Goal: Task Accomplishment & Management: Use online tool/utility

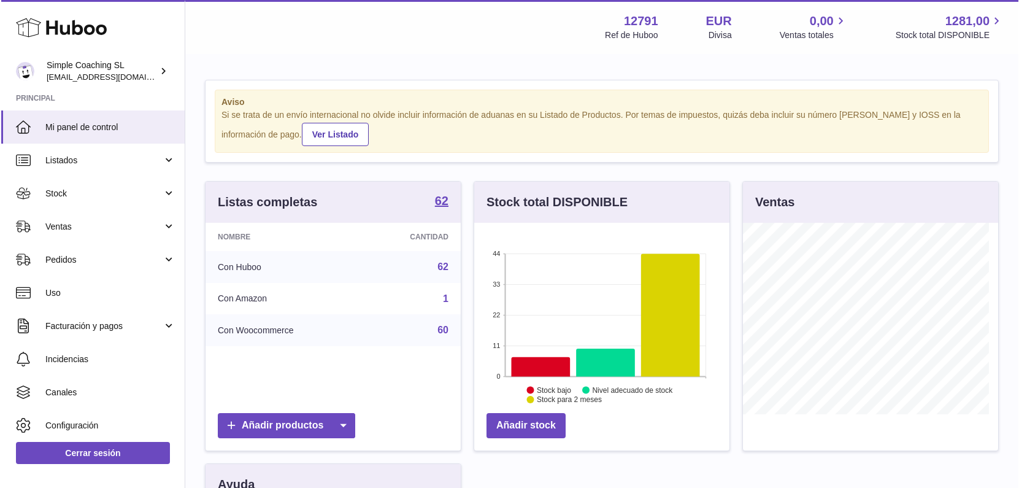
scroll to position [613217, 613153]
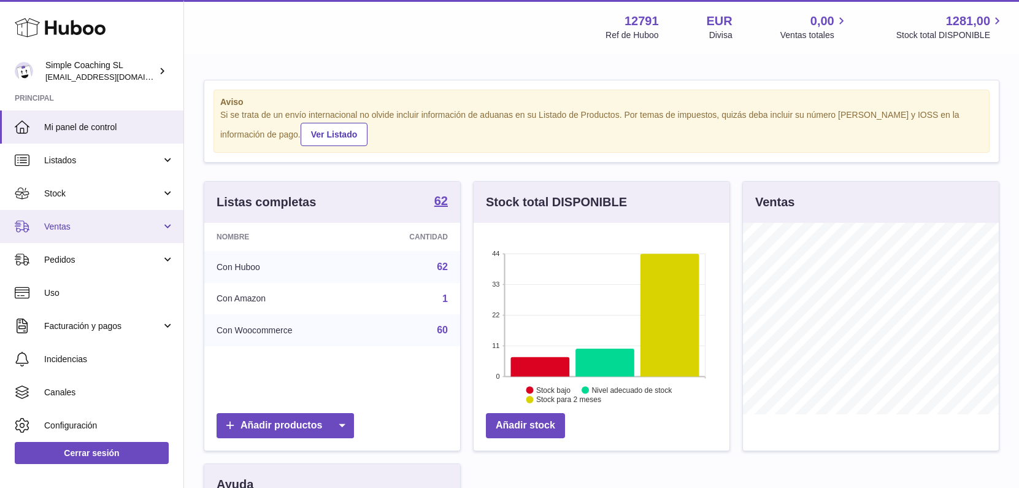
click at [80, 236] on link "Ventas" at bounding box center [91, 226] width 183 height 33
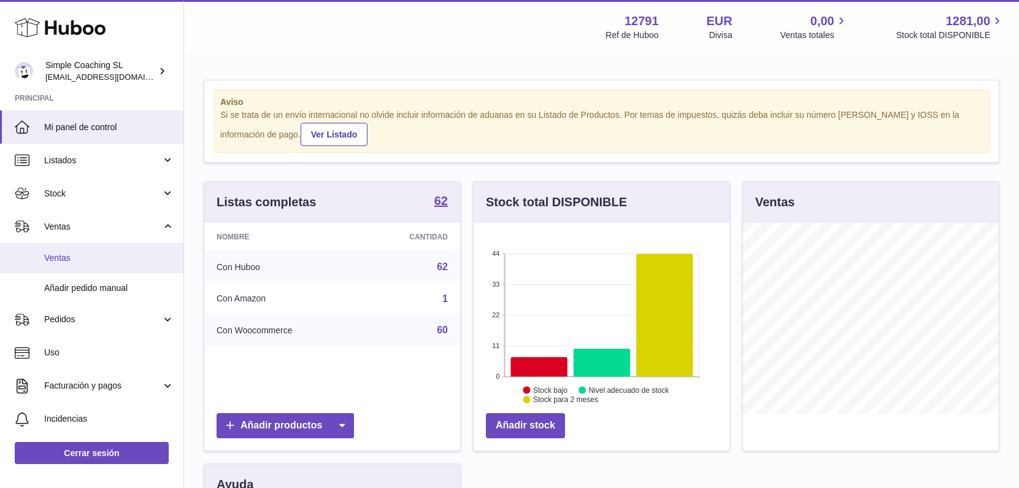
click at [80, 259] on span "Ventas" at bounding box center [109, 258] width 130 height 12
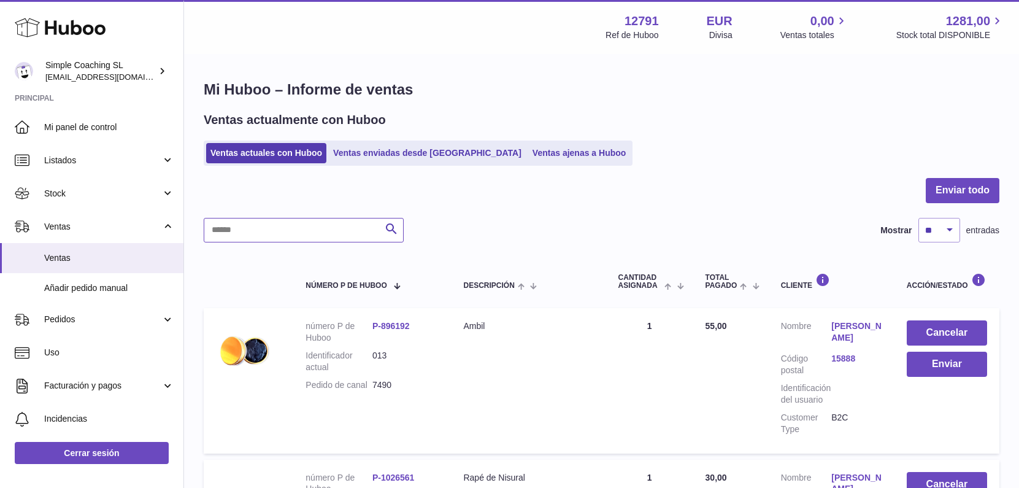
click at [236, 237] on input "text" at bounding box center [304, 230] width 200 height 25
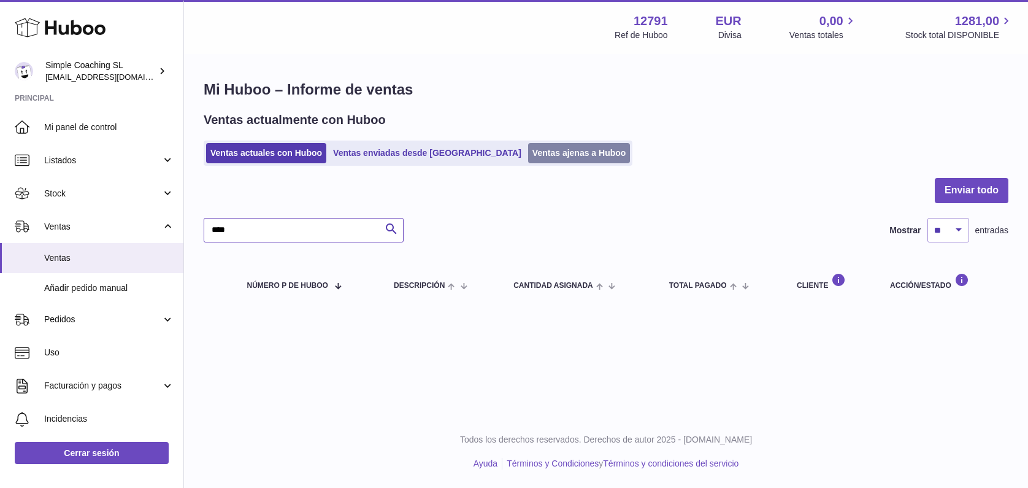
type input "****"
click at [528, 150] on link "Ventas ajenas a Huboo" at bounding box center [579, 153] width 102 height 20
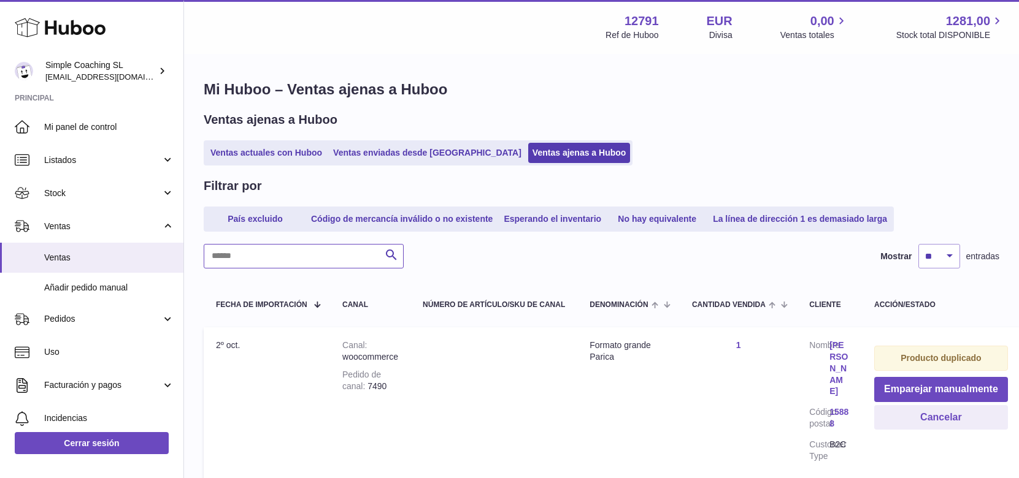
click at [289, 261] on input "text" at bounding box center [304, 256] width 200 height 25
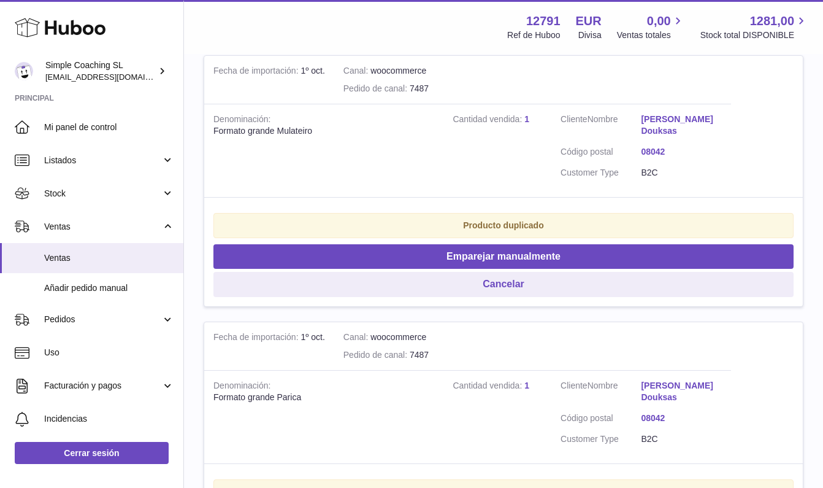
scroll to position [728, 0]
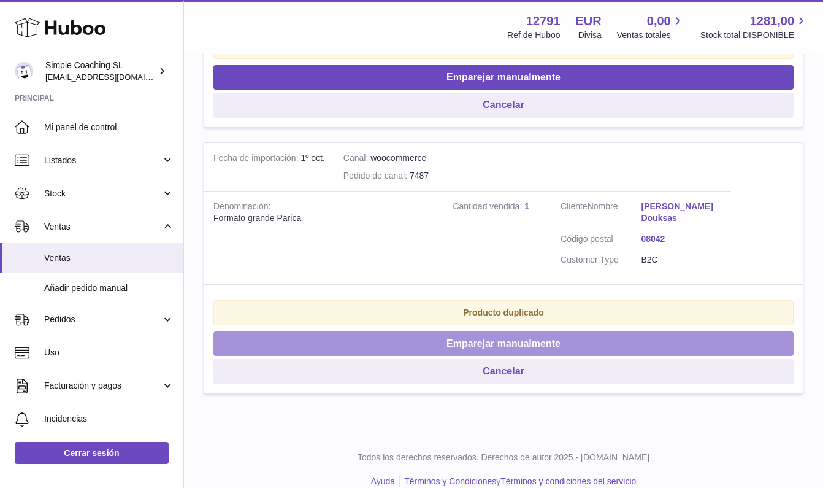
type input "****"
click at [519, 331] on button "Emparejar manualmente" at bounding box center [503, 343] width 580 height 25
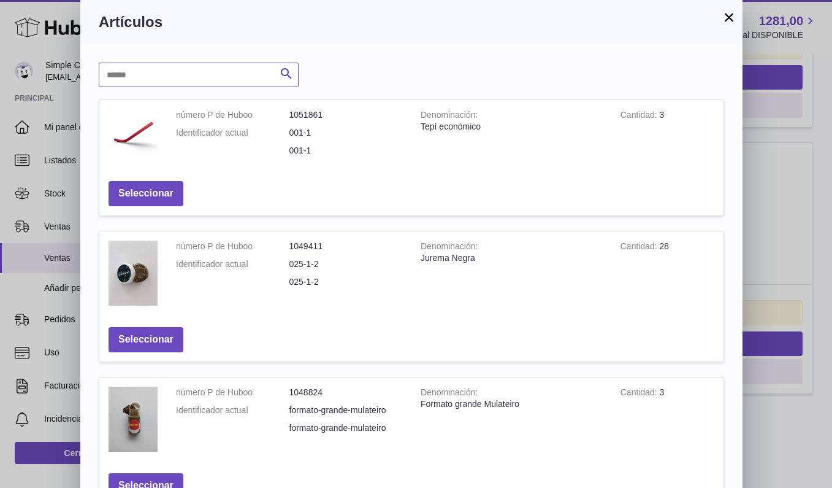
click at [174, 81] on input "text" at bounding box center [199, 75] width 200 height 25
type input "******"
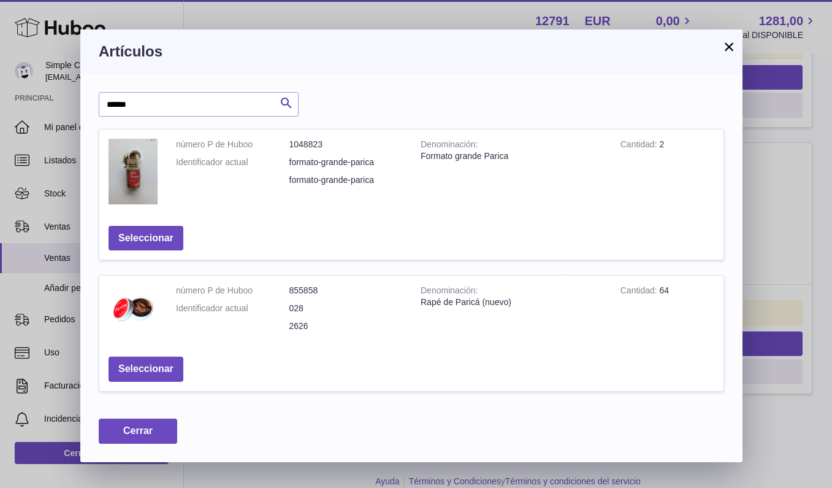
click at [147, 237] on button "Seleccionar" at bounding box center [146, 238] width 75 height 25
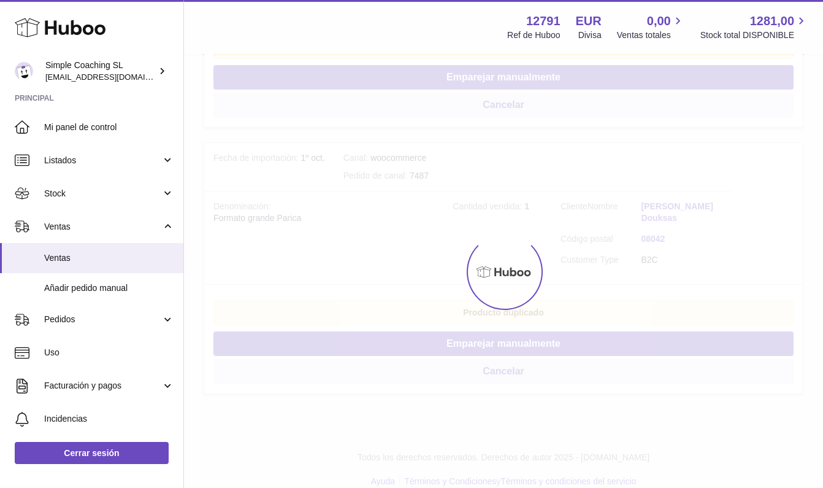
scroll to position [466, 0]
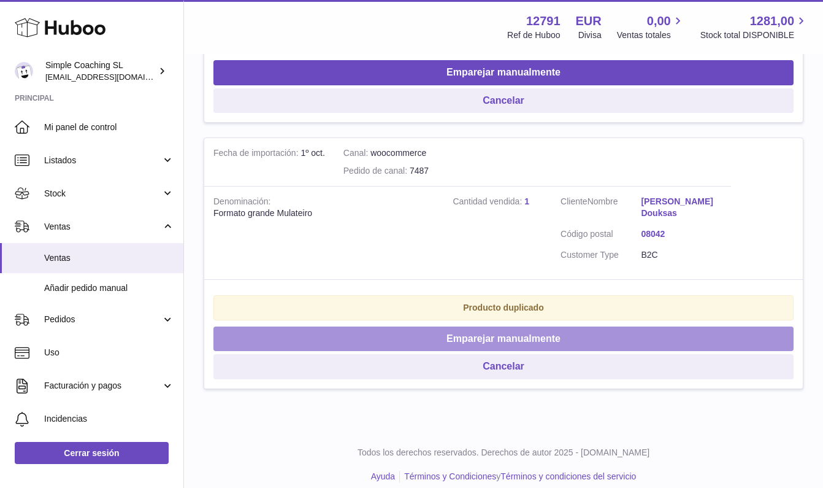
click at [437, 331] on button "Emparejar manualmente" at bounding box center [503, 338] width 580 height 25
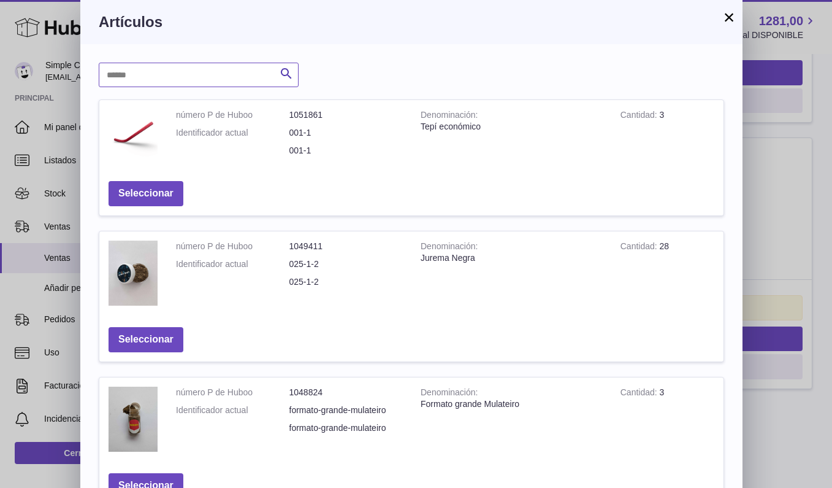
click at [220, 84] on input "text" at bounding box center [199, 75] width 200 height 25
type input "*******"
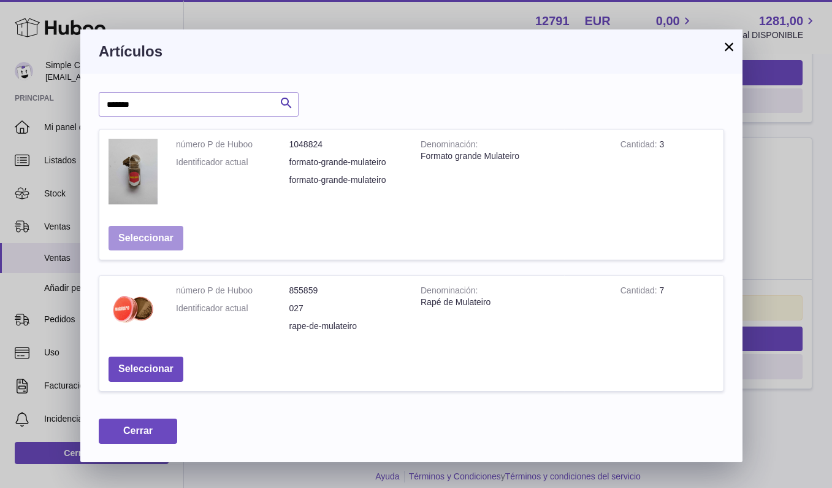
click at [161, 238] on button "Seleccionar" at bounding box center [146, 238] width 75 height 25
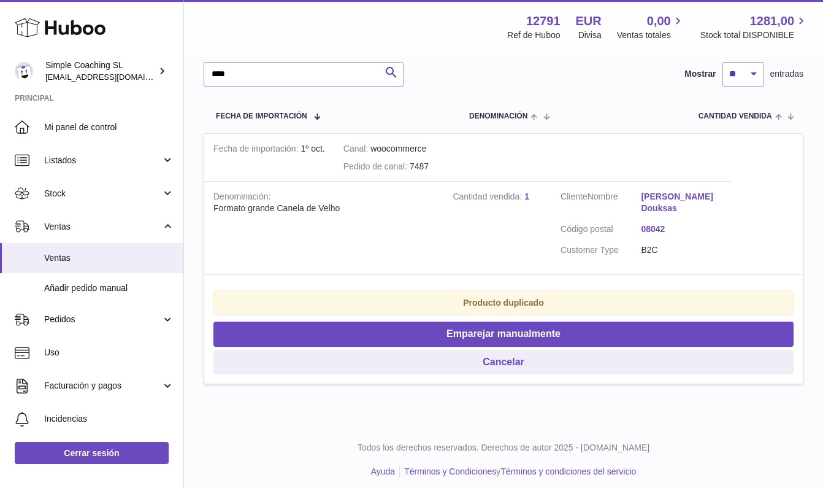
scroll to position [202, 0]
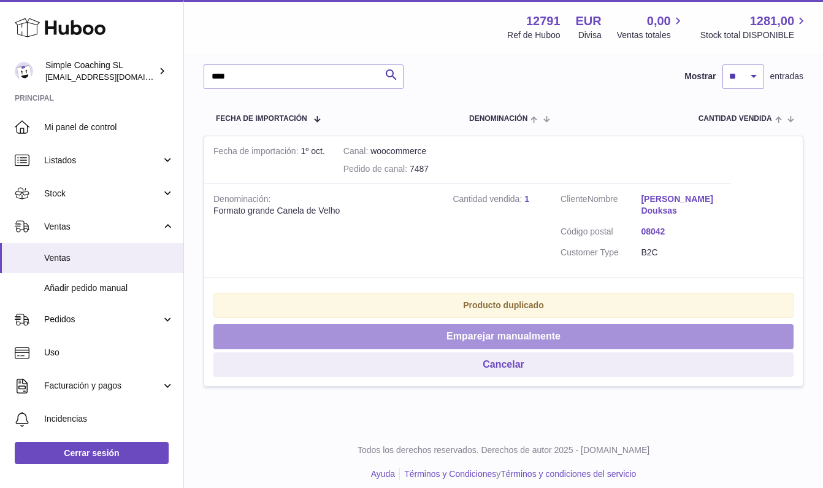
click at [368, 328] on button "Emparejar manualmente" at bounding box center [503, 336] width 580 height 25
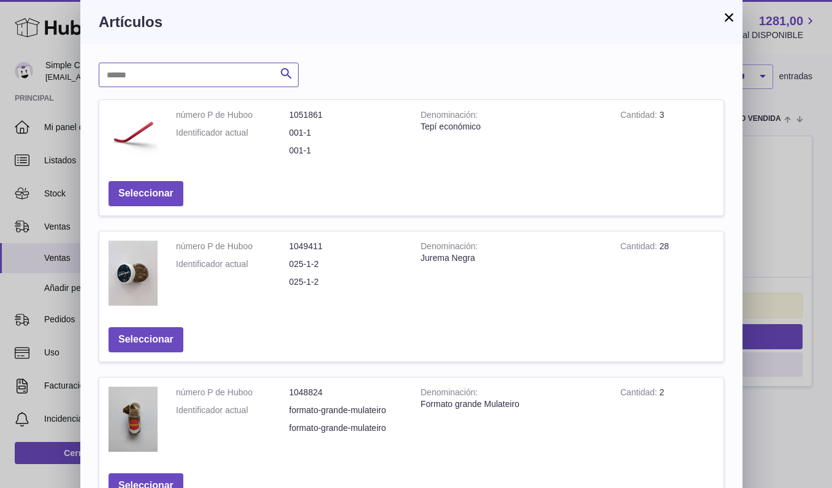
click at [184, 67] on input "text" at bounding box center [199, 75] width 200 height 25
type input "******"
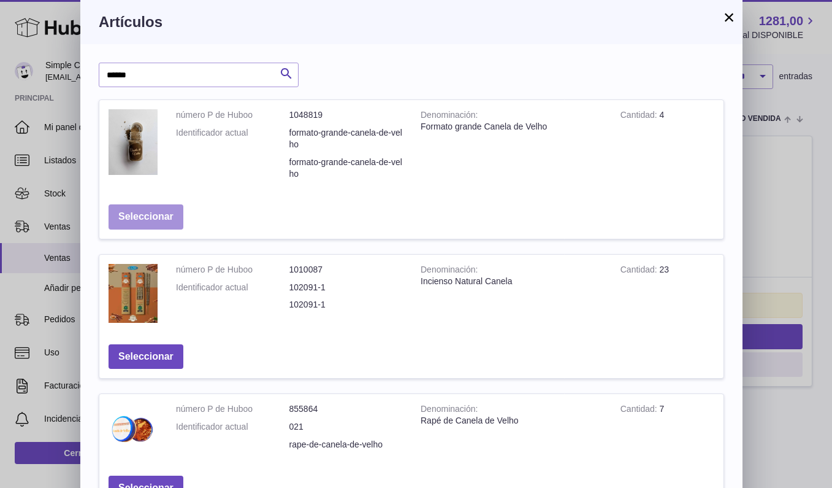
click at [156, 222] on button "Seleccionar" at bounding box center [146, 216] width 75 height 25
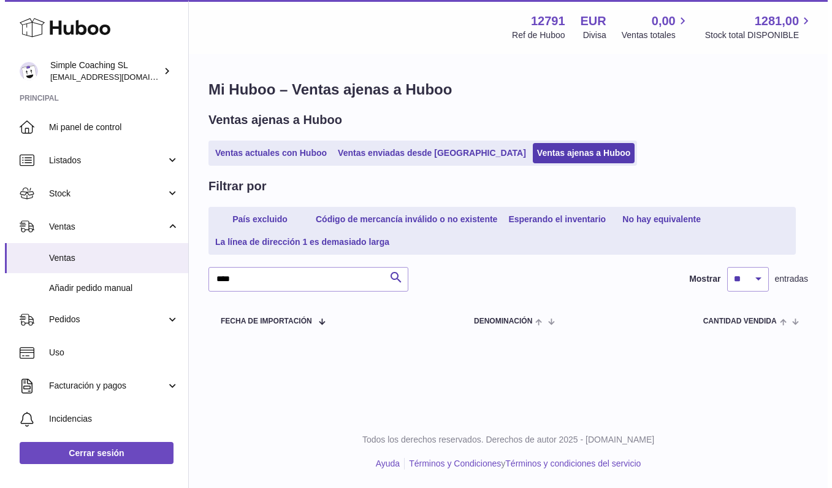
scroll to position [0, 0]
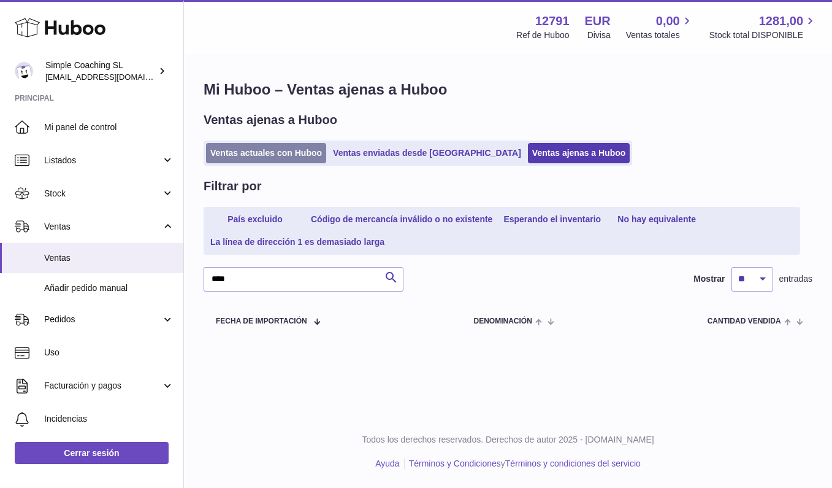
click at [280, 152] on link "Ventas actuales con Huboo" at bounding box center [266, 153] width 120 height 20
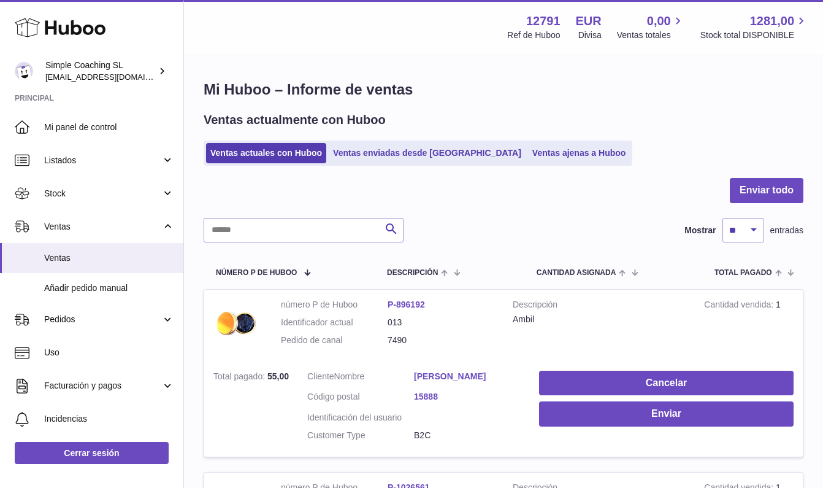
click at [319, 212] on div at bounding box center [504, 198] width 600 height 40
click at [313, 236] on input "text" at bounding box center [304, 230] width 200 height 25
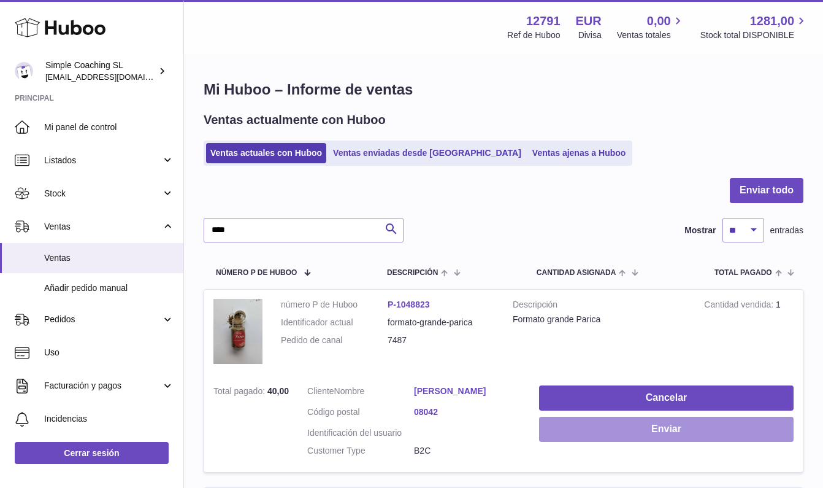
click at [569, 436] on button "Enviar" at bounding box center [666, 429] width 255 height 25
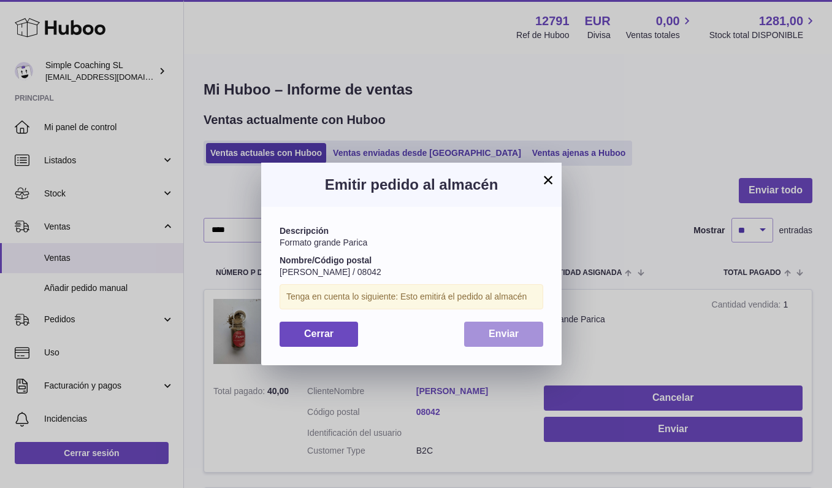
click at [492, 337] on button "Enviar" at bounding box center [503, 333] width 79 height 25
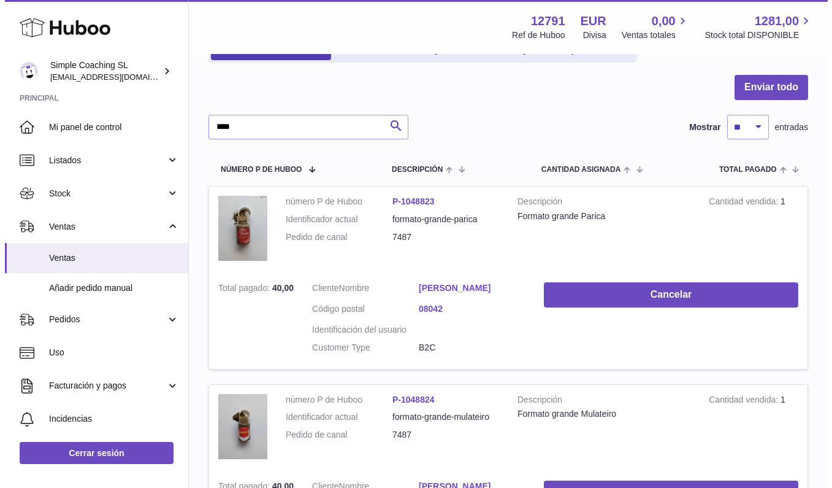
scroll to position [329, 0]
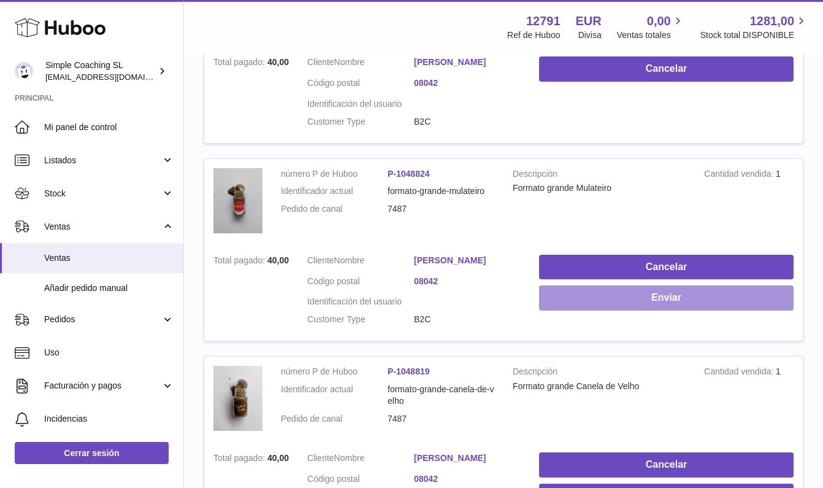
click at [639, 295] on button "Enviar" at bounding box center [666, 297] width 255 height 25
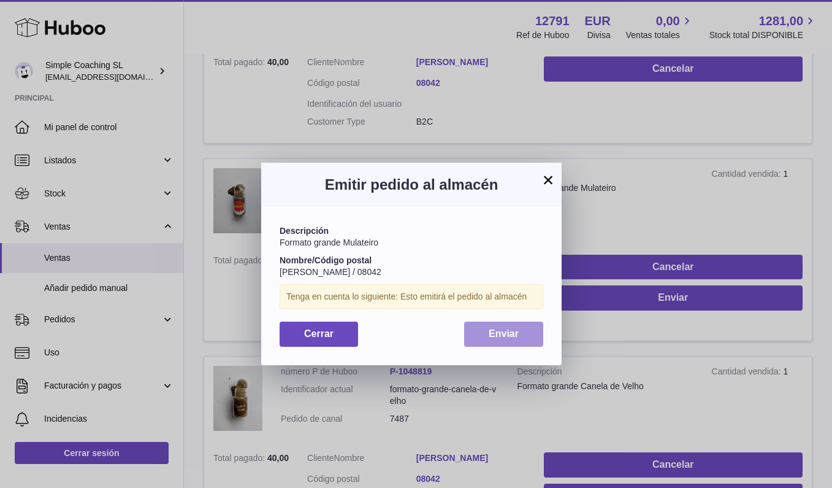
click at [526, 334] on button "Enviar" at bounding box center [503, 333] width 79 height 25
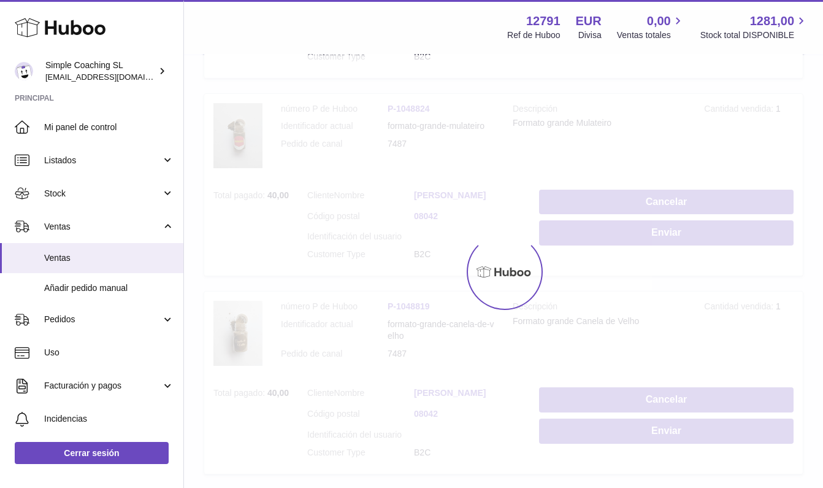
scroll to position [412, 0]
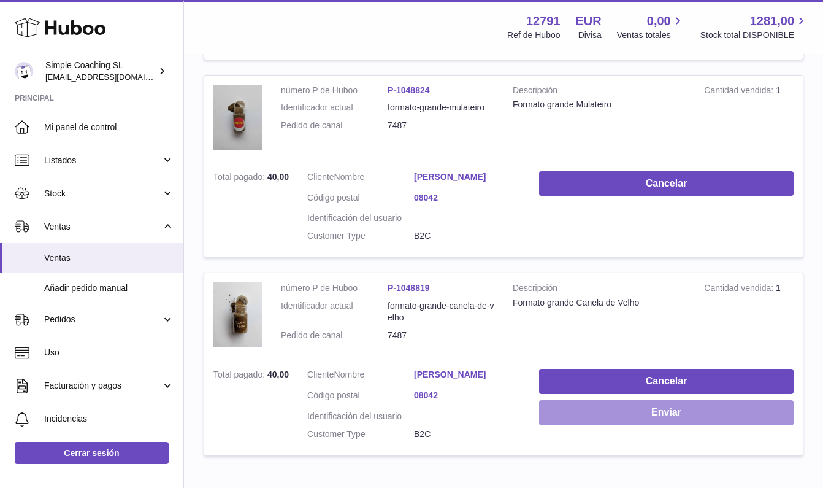
click at [585, 421] on button "Enviar" at bounding box center [666, 412] width 255 height 25
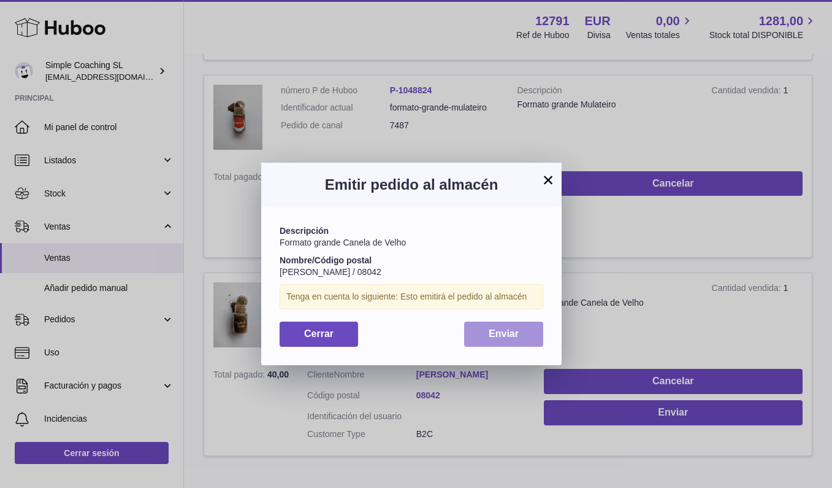
click at [505, 329] on span "Enviar" at bounding box center [504, 333] width 30 height 10
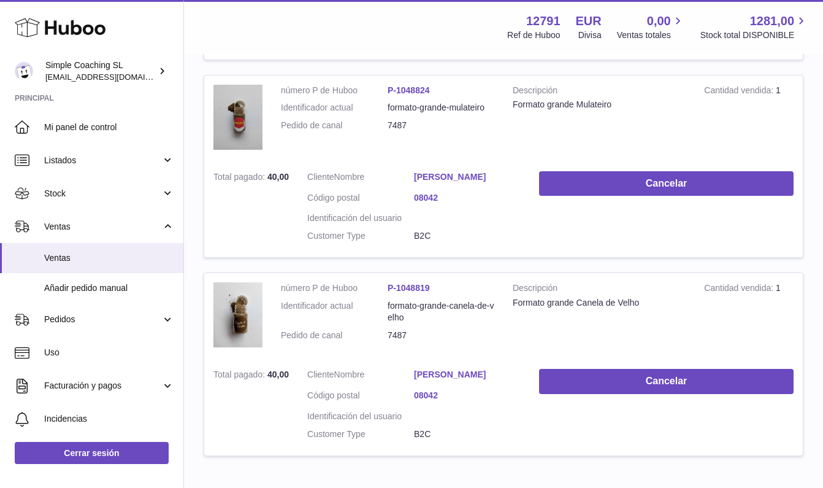
scroll to position [0, 0]
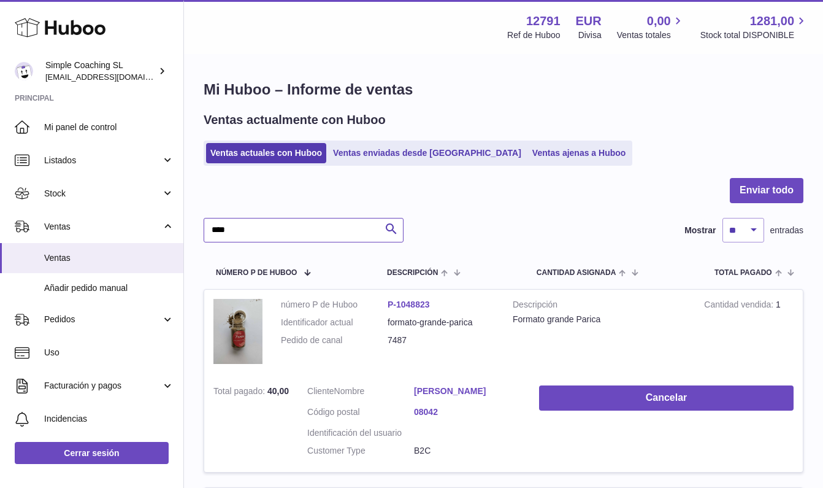
click at [266, 223] on input "****" at bounding box center [304, 230] width 200 height 25
click at [276, 226] on input "****" at bounding box center [304, 230] width 200 height 25
type input "****"
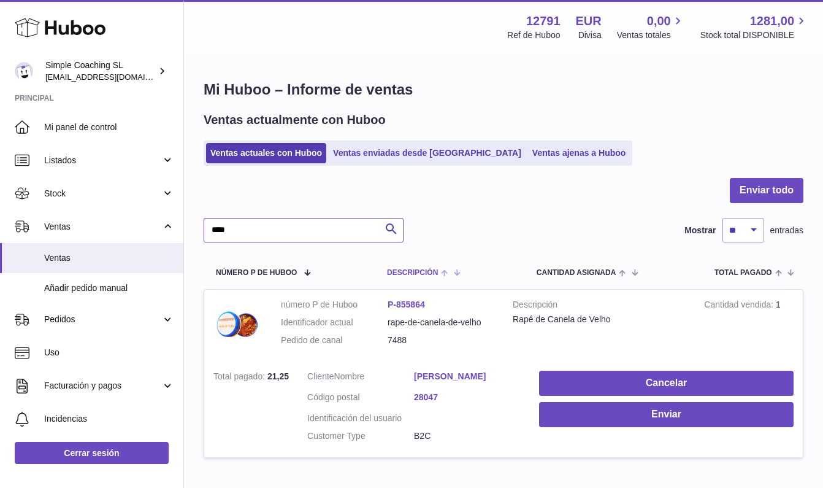
scroll to position [60, 0]
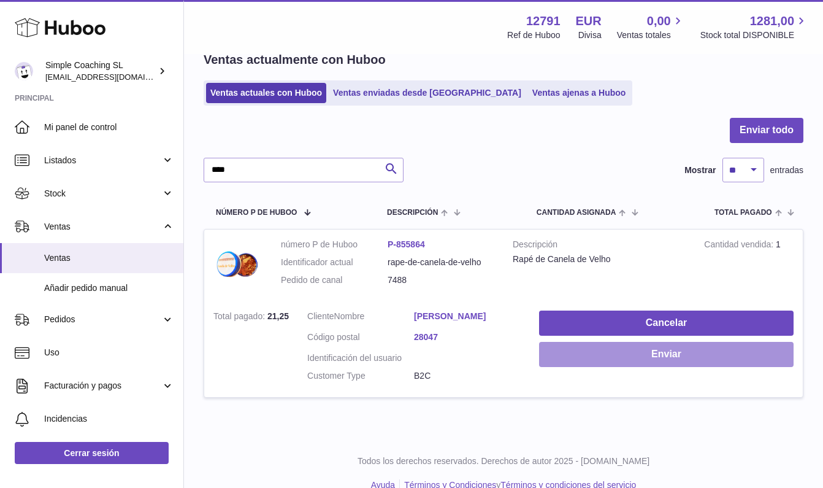
click at [566, 357] on button "Enviar" at bounding box center [666, 354] width 255 height 25
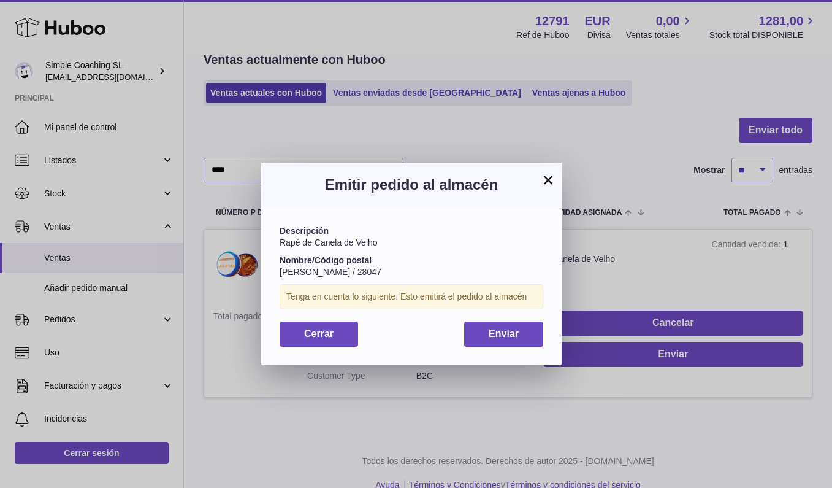
click at [549, 179] on button "×" at bounding box center [548, 179] width 15 height 15
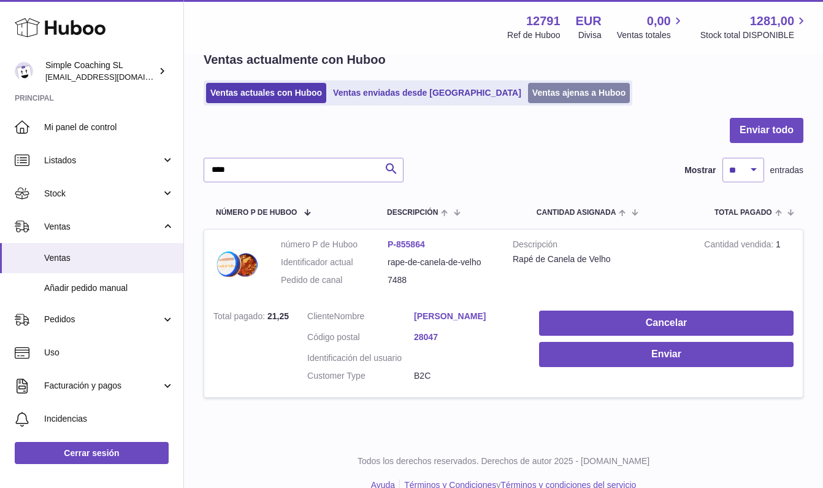
click at [528, 86] on link "Ventas ajenas a Huboo" at bounding box center [579, 93] width 102 height 20
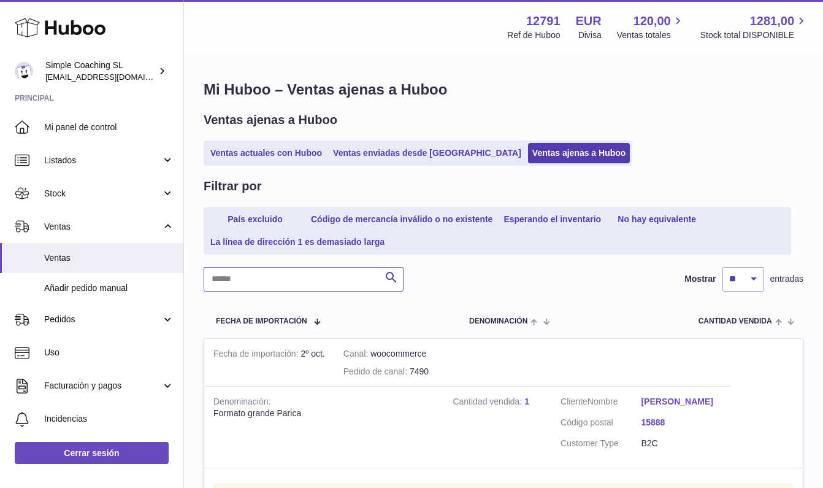
click at [254, 269] on input "text" at bounding box center [304, 279] width 200 height 25
type input "****"
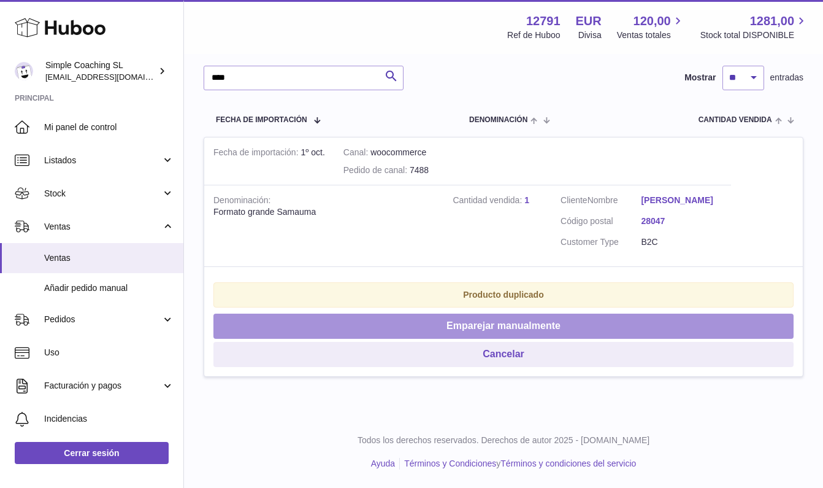
click at [408, 320] on button "Emparejar manualmente" at bounding box center [503, 325] width 580 height 25
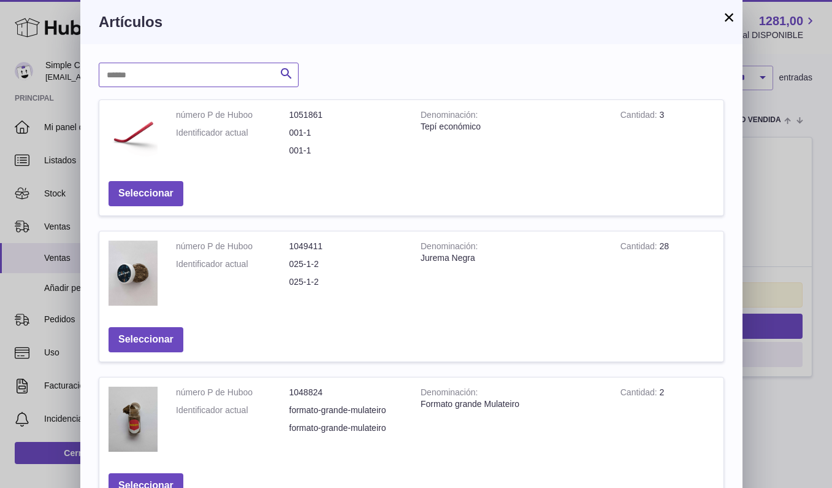
click at [198, 66] on input "text" at bounding box center [199, 75] width 200 height 25
type input "****"
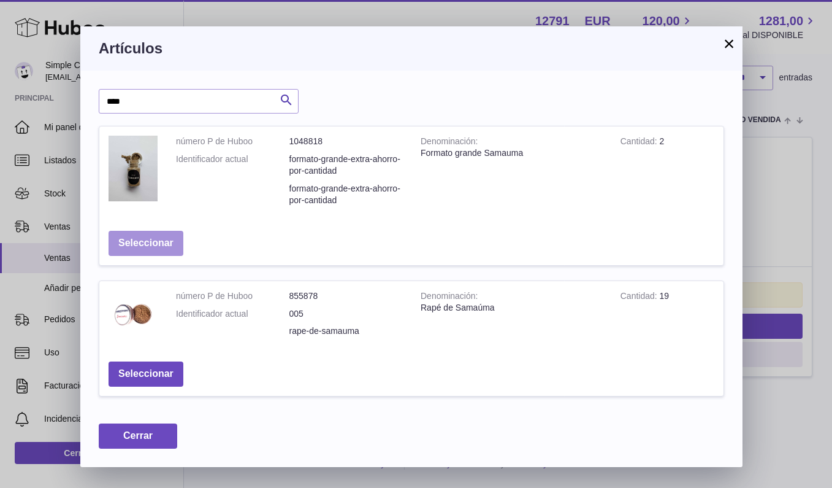
click at [156, 238] on button "Seleccionar" at bounding box center [146, 243] width 75 height 25
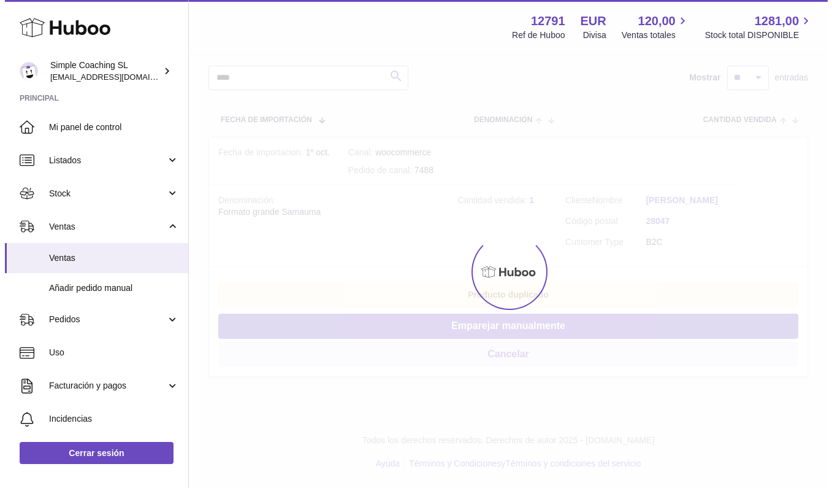
scroll to position [0, 0]
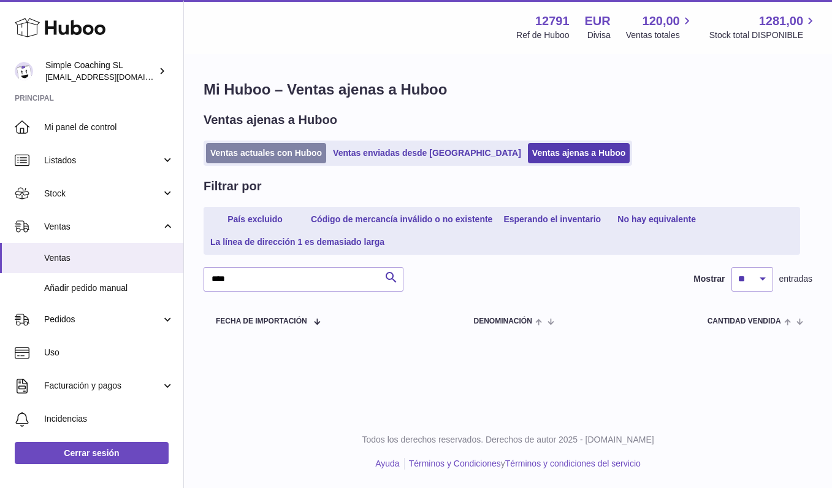
click at [266, 155] on link "Ventas actuales con Huboo" at bounding box center [266, 153] width 120 height 20
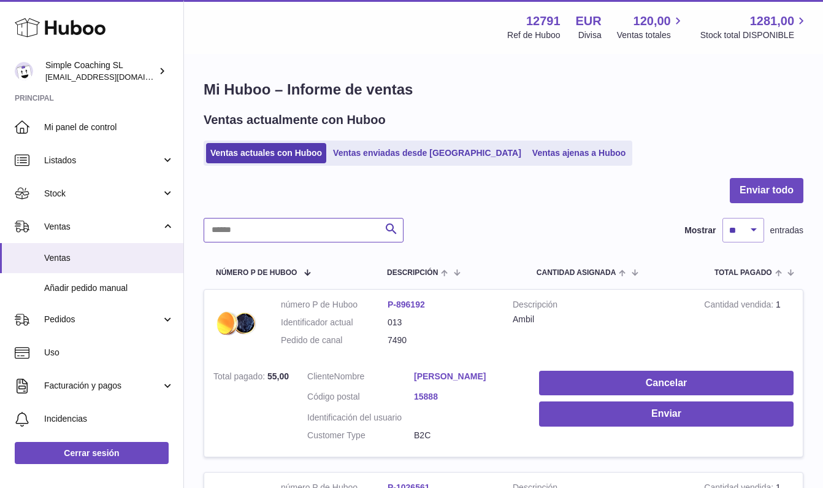
click at [274, 234] on input "text" at bounding box center [304, 230] width 200 height 25
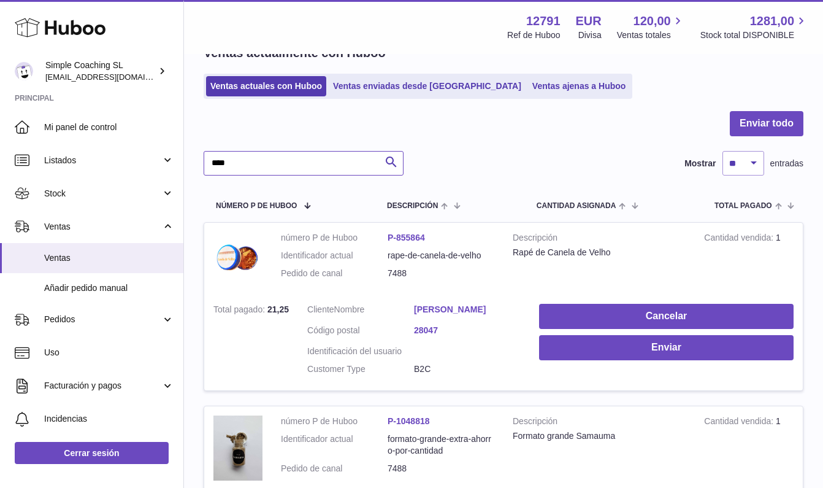
scroll to position [125, 0]
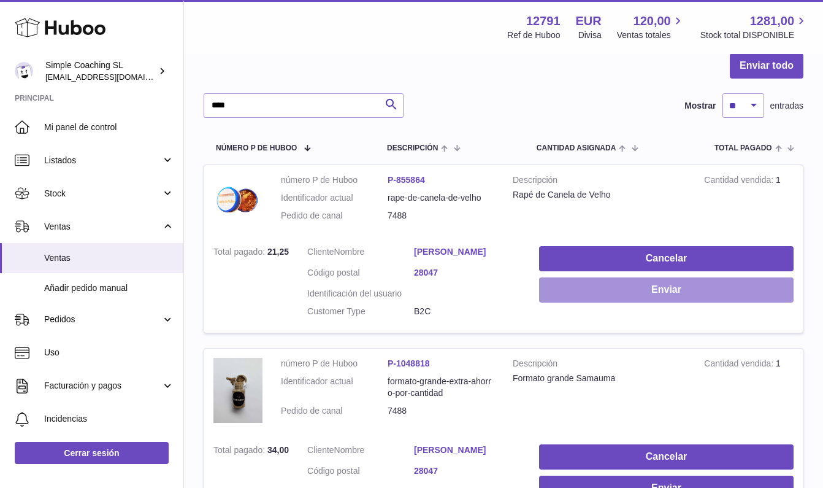
click at [614, 292] on button "Enviar" at bounding box center [666, 289] width 255 height 25
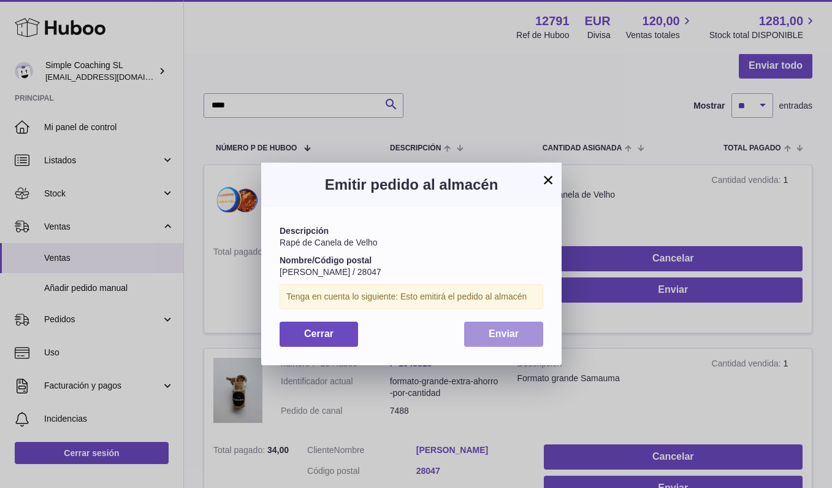
click at [532, 333] on button "Enviar" at bounding box center [503, 333] width 79 height 25
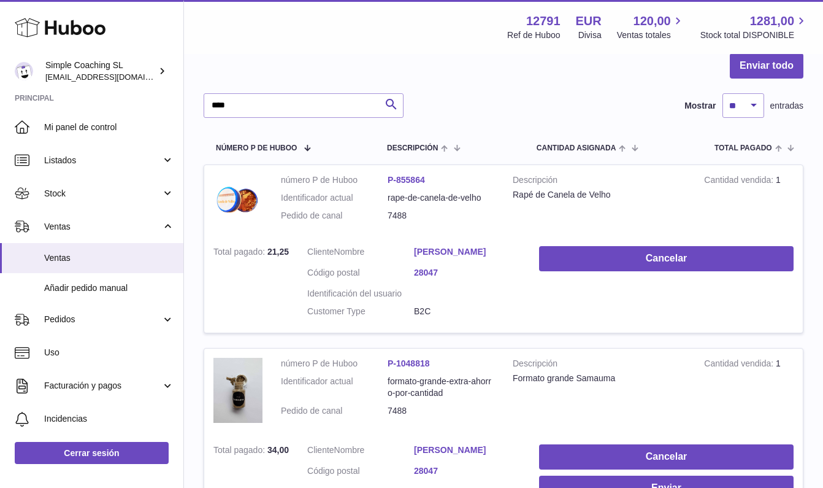
scroll to position [229, 0]
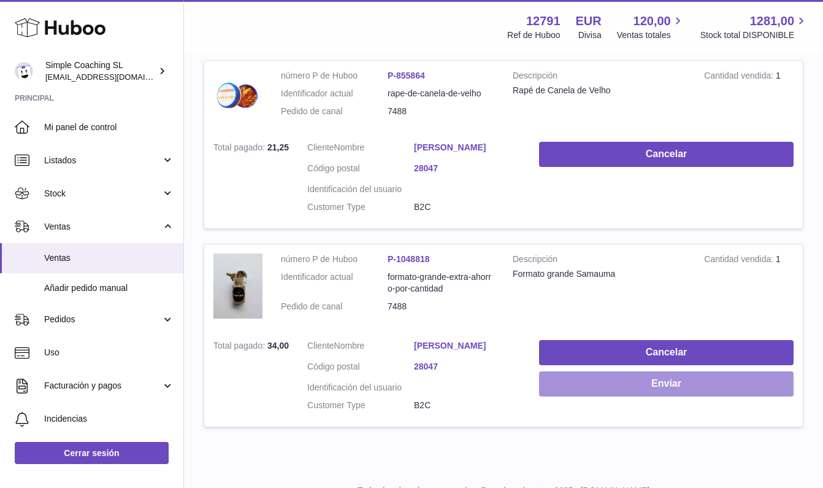
click at [648, 384] on button "Enviar" at bounding box center [666, 383] width 255 height 25
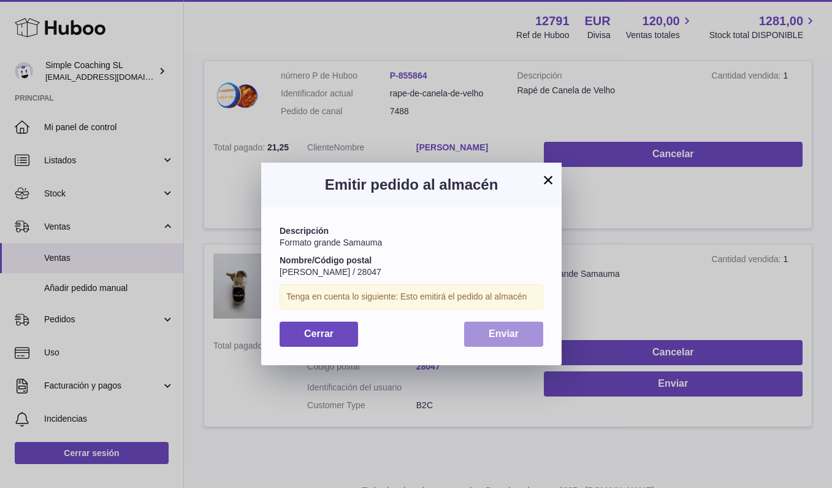
click at [497, 339] on button "Enviar" at bounding box center [503, 333] width 79 height 25
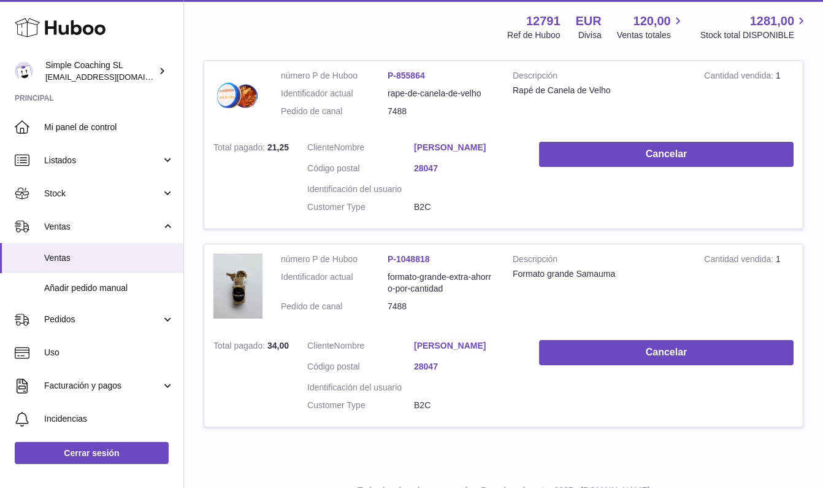
scroll to position [0, 0]
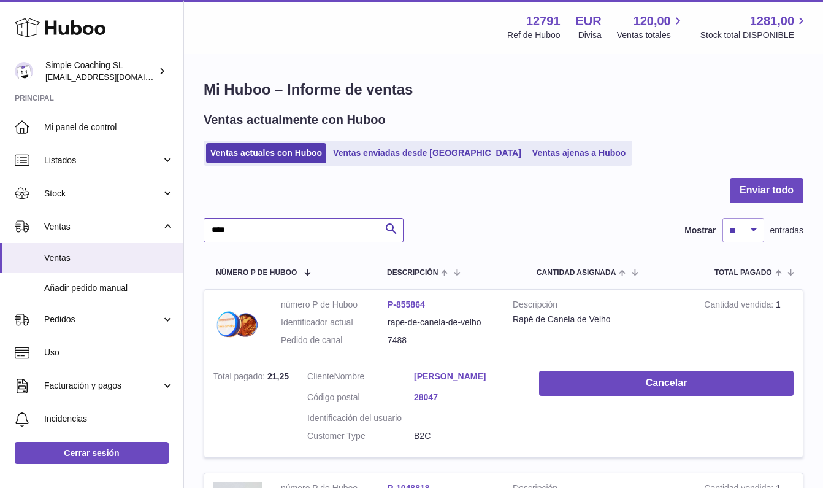
click at [310, 225] on input "****" at bounding box center [304, 230] width 200 height 25
type input "*"
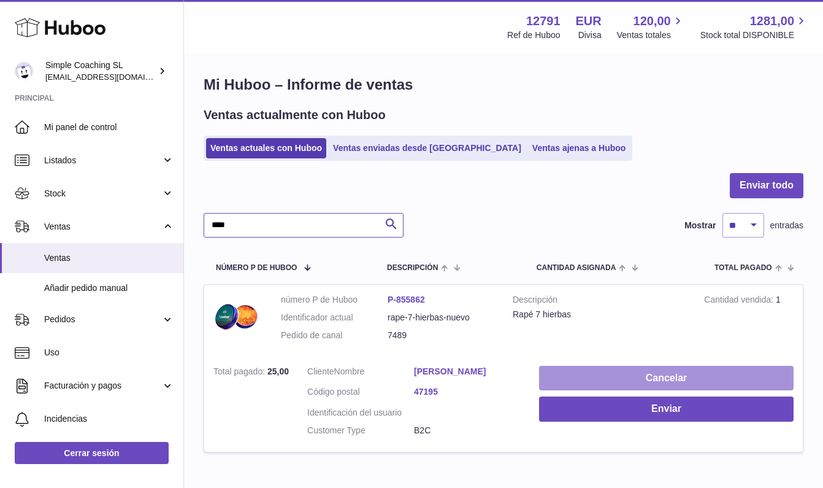
scroll to position [74, 0]
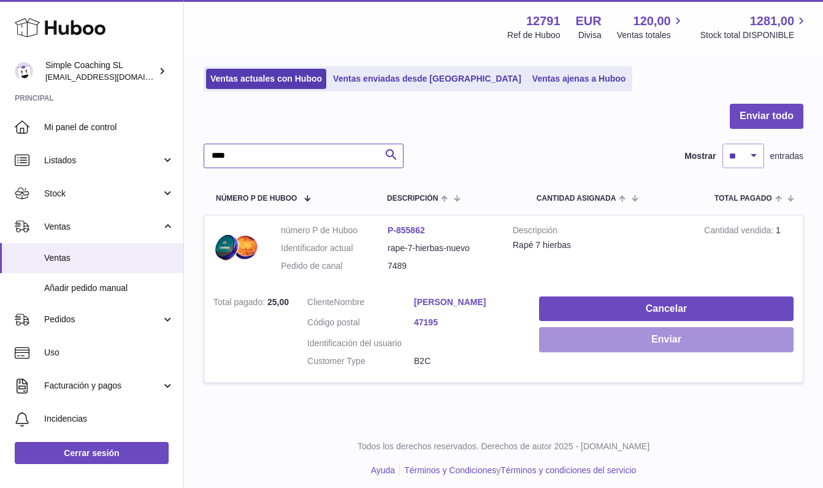
type input "****"
click at [574, 334] on button "Enviar" at bounding box center [666, 339] width 255 height 25
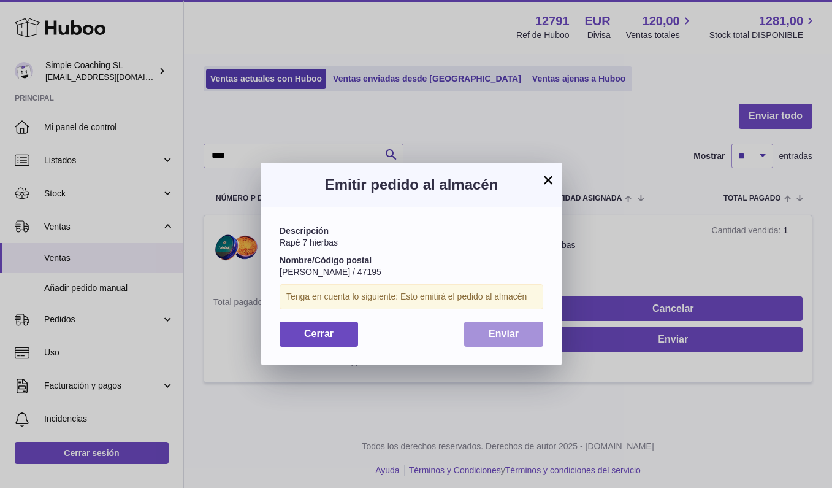
click at [486, 331] on button "Enviar" at bounding box center [503, 333] width 79 height 25
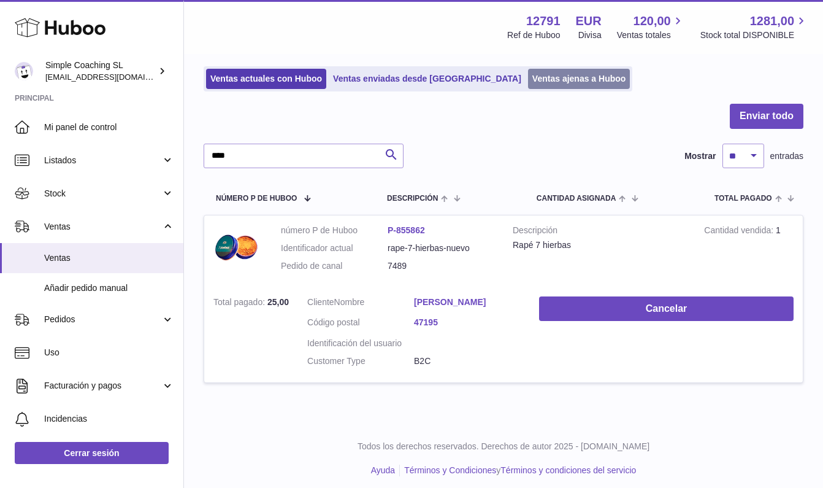
click at [528, 74] on link "Ventas ajenas a Huboo" at bounding box center [579, 79] width 102 height 20
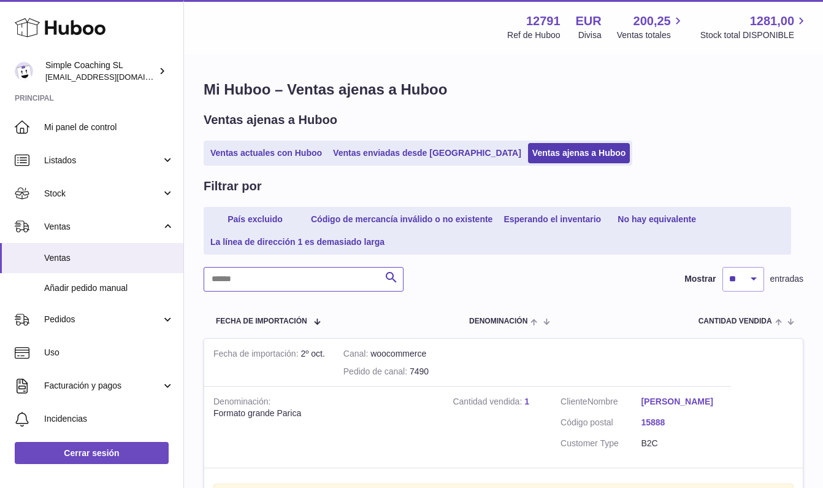
click at [278, 285] on input "text" at bounding box center [304, 279] width 200 height 25
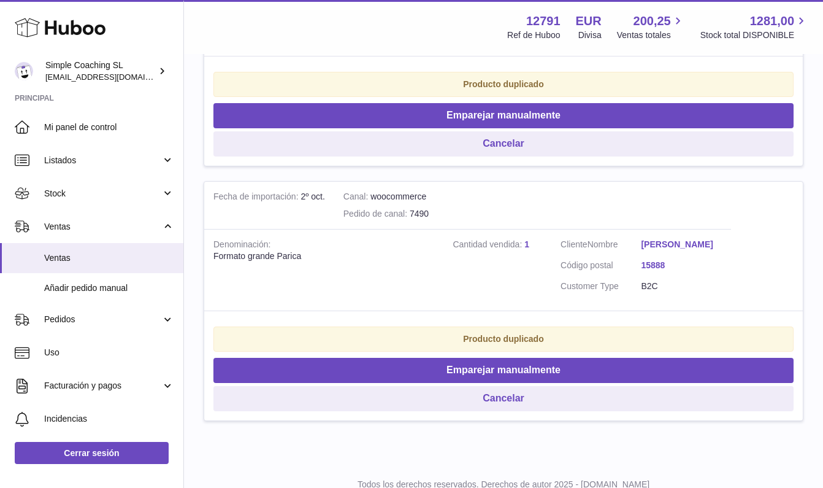
scroll to position [466, 0]
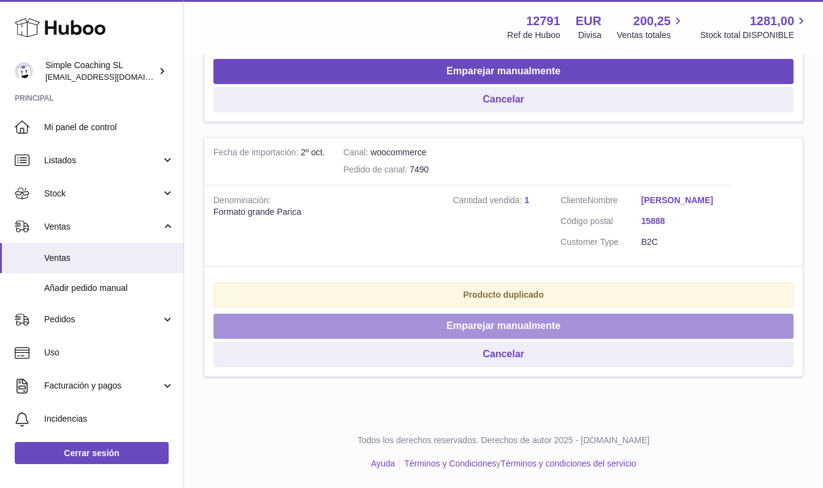
type input "****"
click at [485, 319] on button "Emparejar manualmente" at bounding box center [503, 325] width 580 height 25
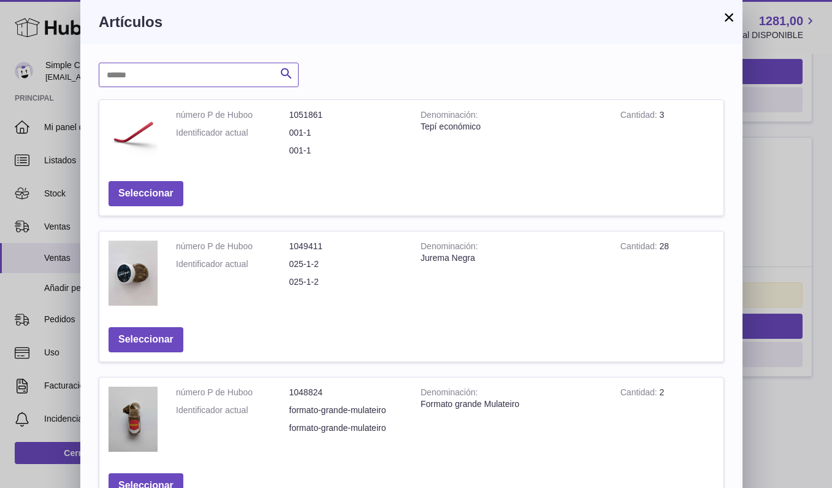
click at [205, 86] on input "text" at bounding box center [199, 75] width 200 height 25
type input "******"
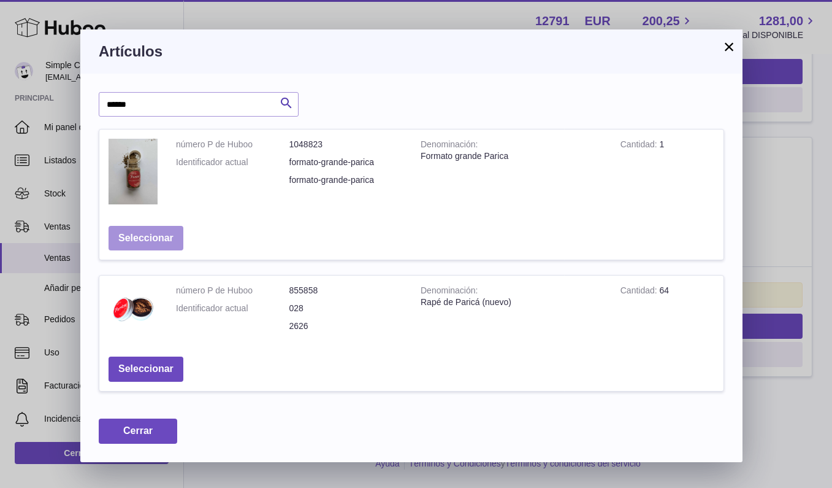
click at [159, 236] on button "Seleccionar" at bounding box center [146, 238] width 75 height 25
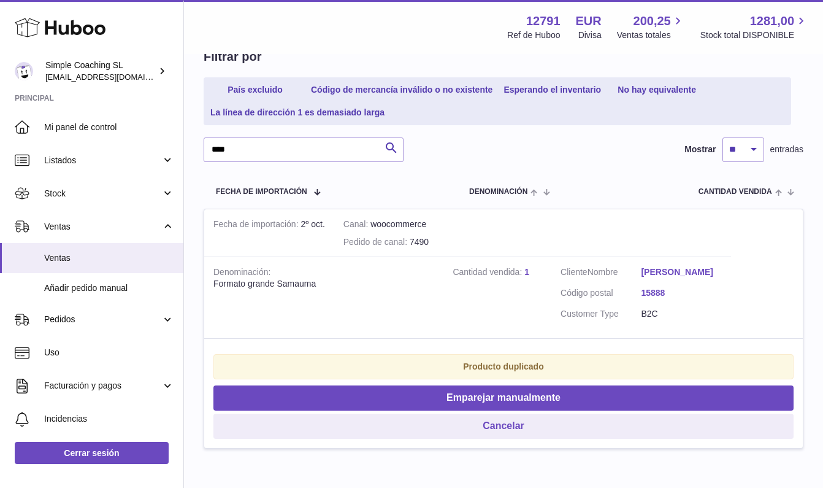
scroll to position [177, 0]
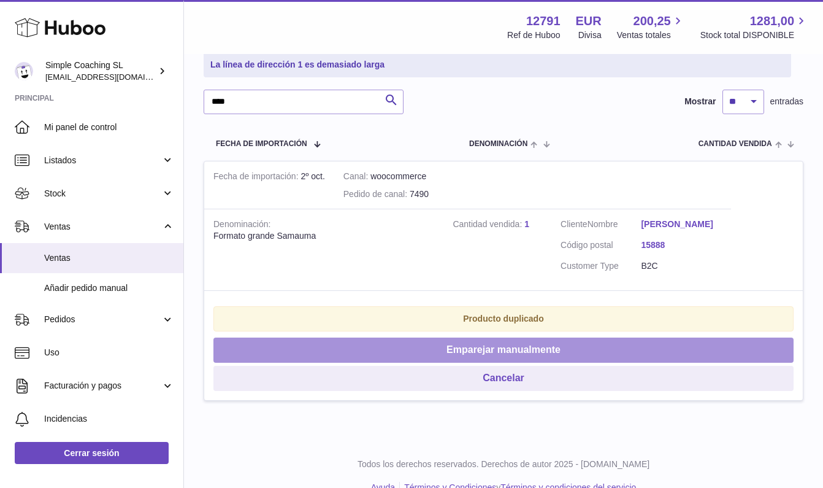
click at [469, 350] on button "Emparejar manualmente" at bounding box center [503, 349] width 580 height 25
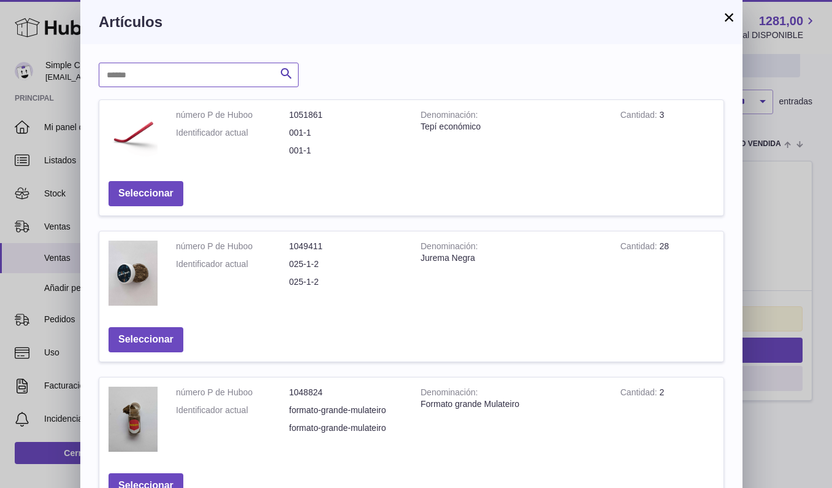
click at [185, 80] on input "text" at bounding box center [199, 75] width 200 height 25
click at [725, 19] on button "×" at bounding box center [729, 17] width 15 height 15
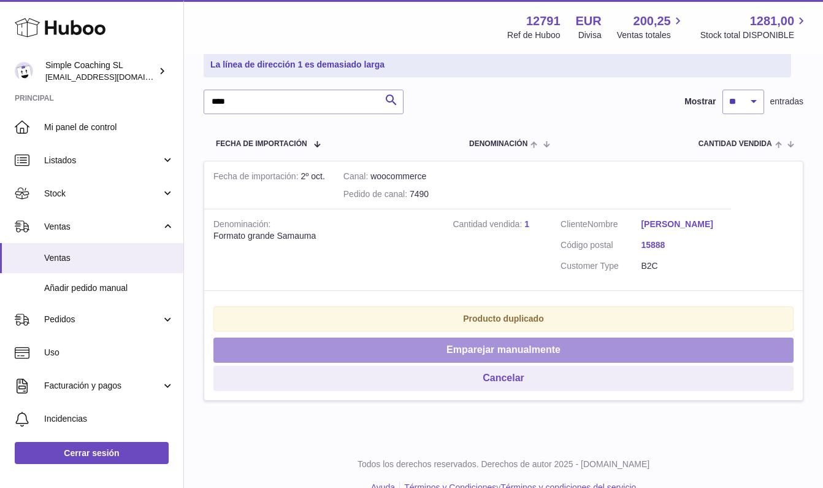
click at [445, 360] on button "Emparejar manualmente" at bounding box center [503, 349] width 580 height 25
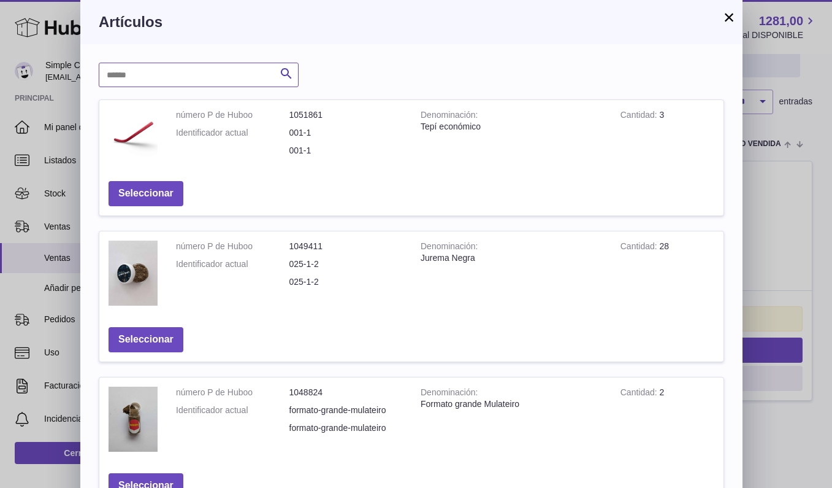
click at [248, 73] on input "text" at bounding box center [199, 75] width 200 height 25
type input "*******"
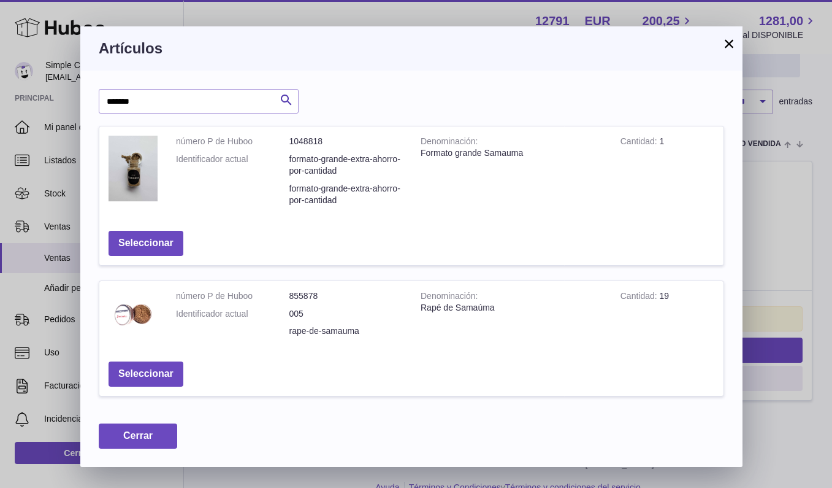
click at [165, 239] on button "Seleccionar" at bounding box center [146, 243] width 75 height 25
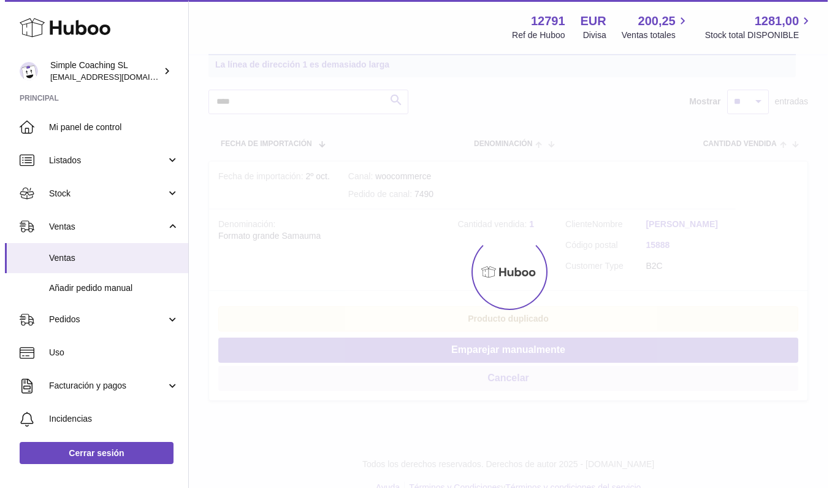
scroll to position [0, 0]
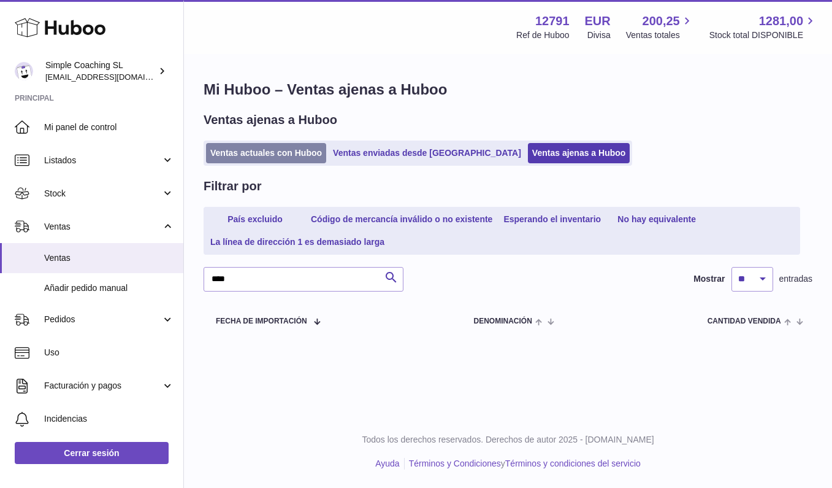
click at [240, 156] on link "Ventas actuales con Huboo" at bounding box center [266, 153] width 120 height 20
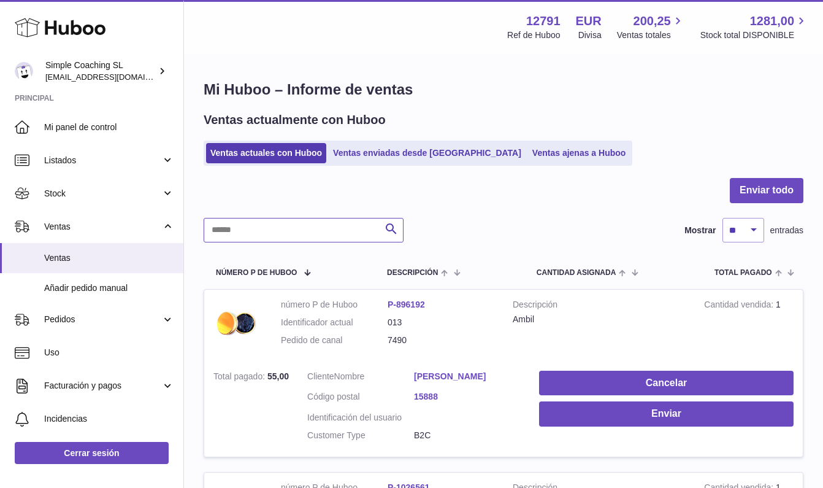
click at [328, 232] on input "text" at bounding box center [304, 230] width 200 height 25
type input "****"
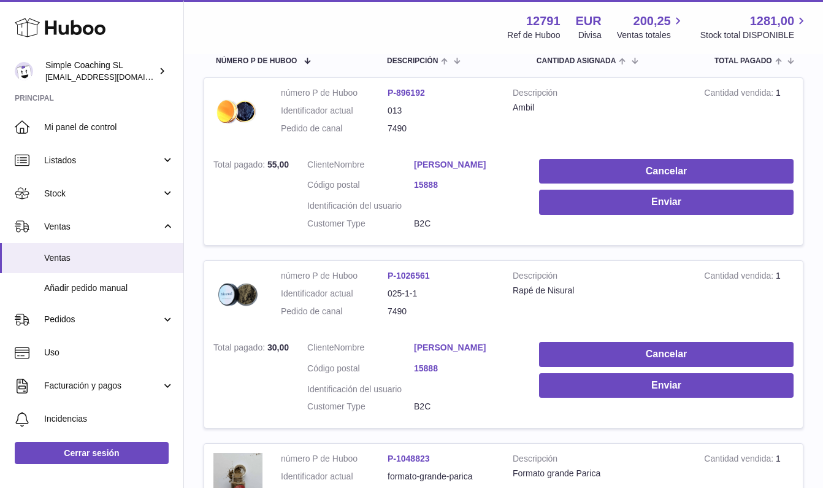
scroll to position [91, 0]
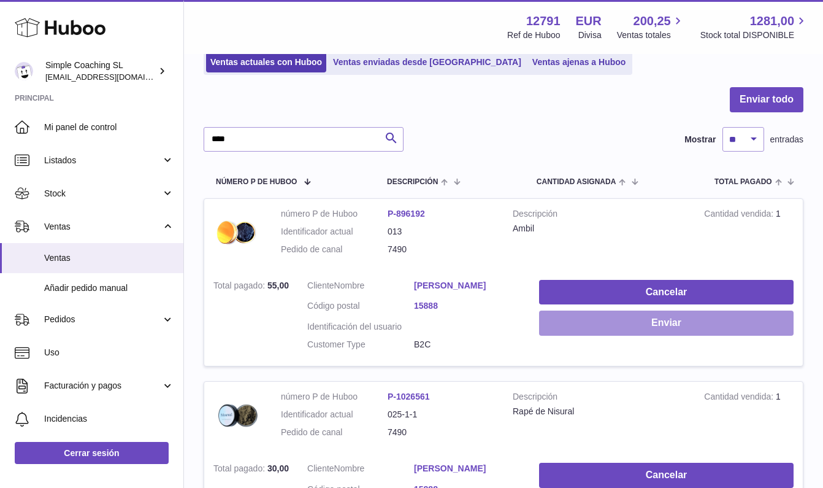
click at [617, 317] on button "Enviar" at bounding box center [666, 322] width 255 height 25
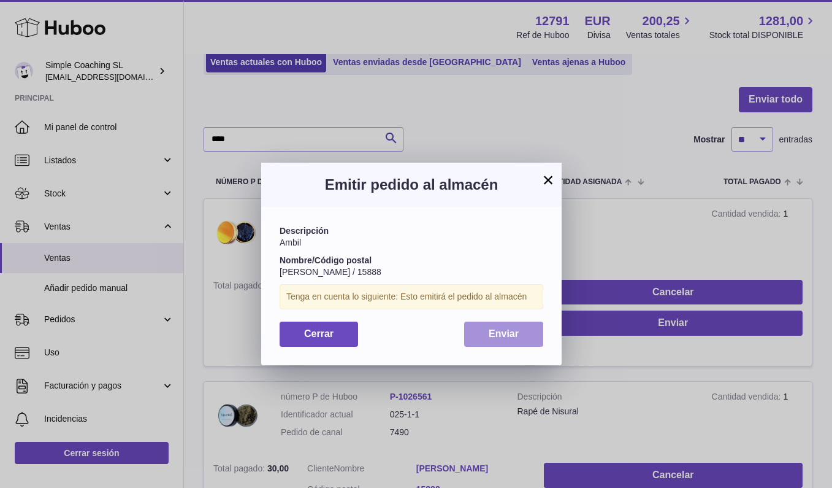
click at [532, 324] on button "Enviar" at bounding box center [503, 333] width 79 height 25
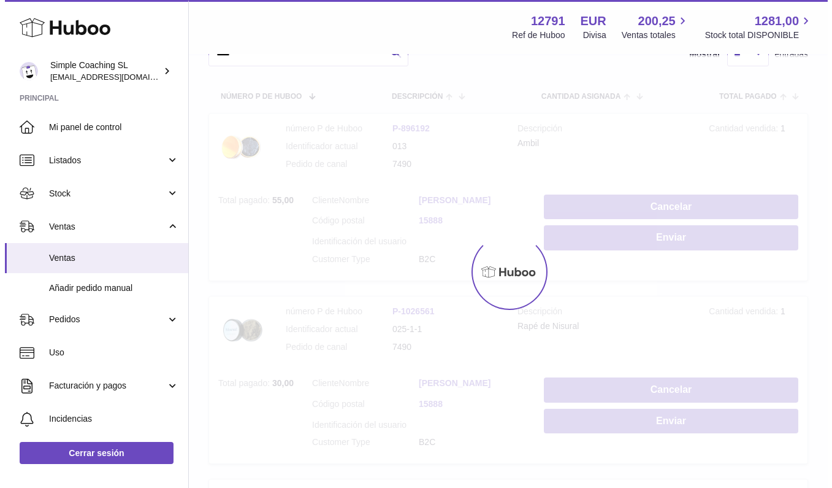
scroll to position [245, 0]
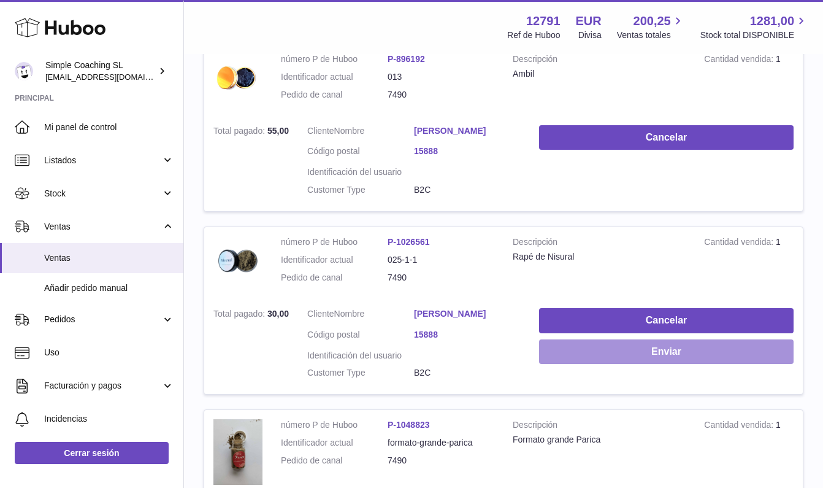
click at [648, 342] on button "Enviar" at bounding box center [666, 351] width 255 height 25
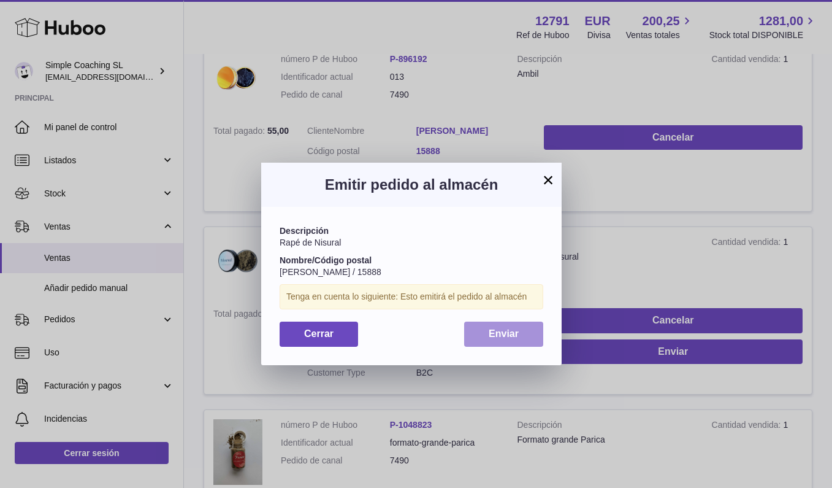
click at [494, 329] on span "Enviar" at bounding box center [504, 333] width 30 height 10
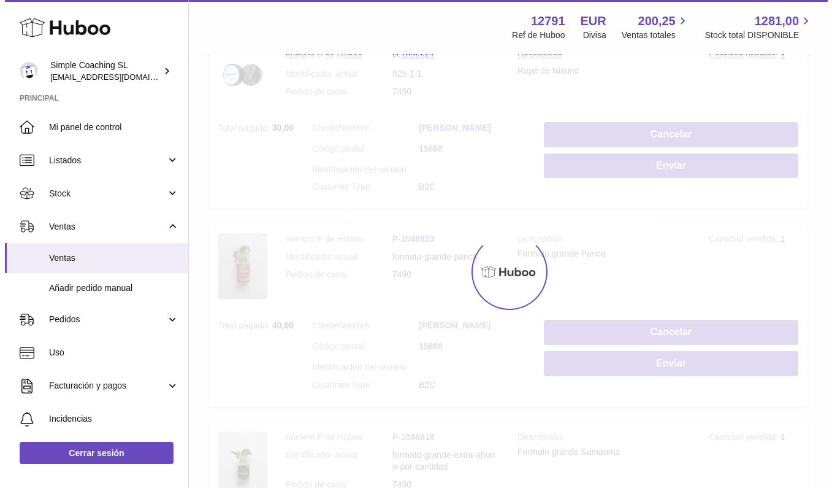
scroll to position [508, 0]
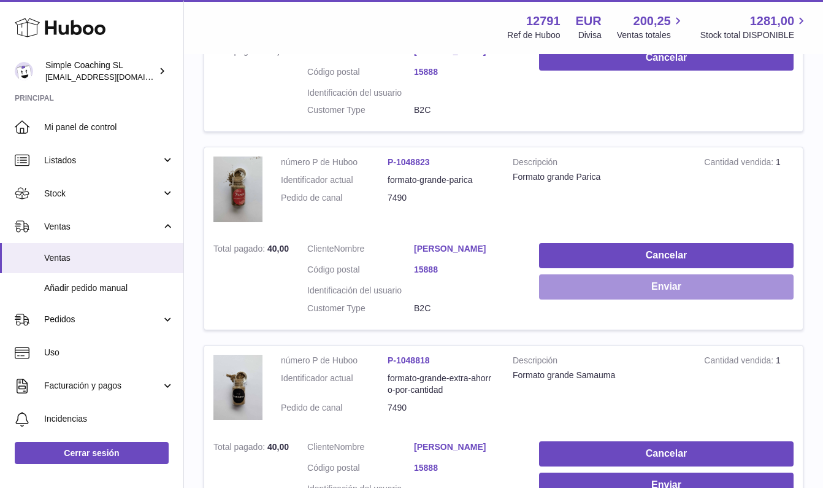
click at [587, 278] on button "Enviar" at bounding box center [666, 286] width 255 height 25
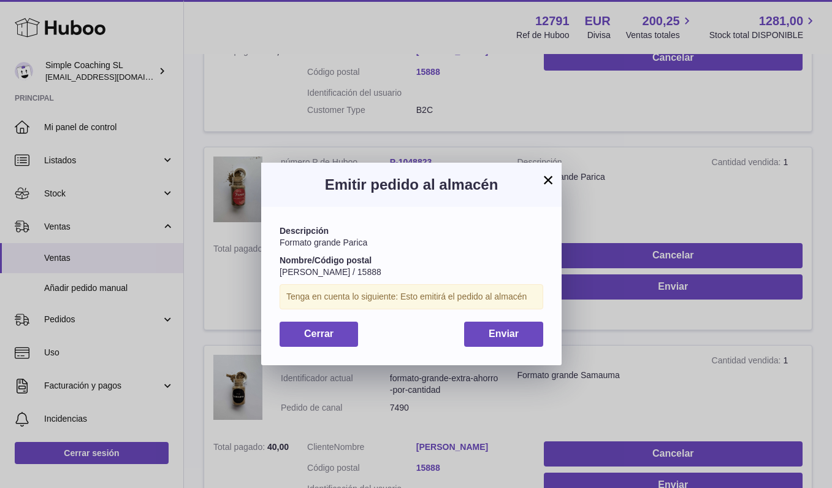
drag, startPoint x: 482, startPoint y: 335, endPoint x: 662, endPoint y: 336, distance: 180.3
click at [482, 335] on button "Enviar" at bounding box center [503, 333] width 79 height 25
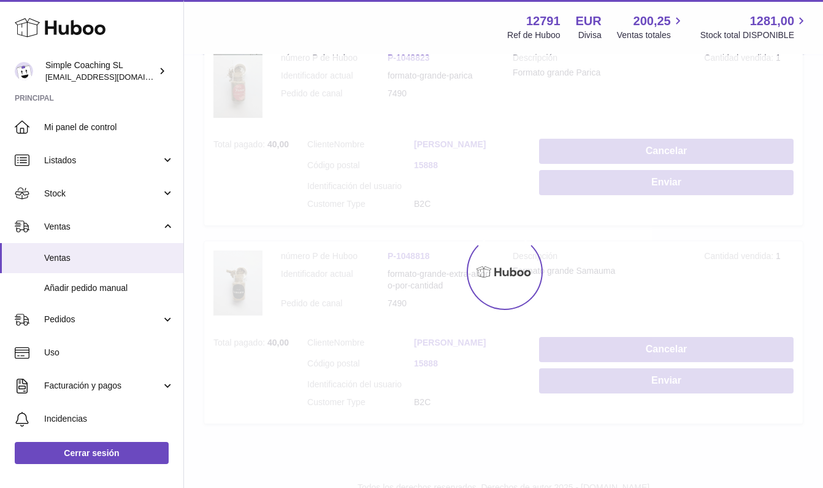
scroll to position [632, 0]
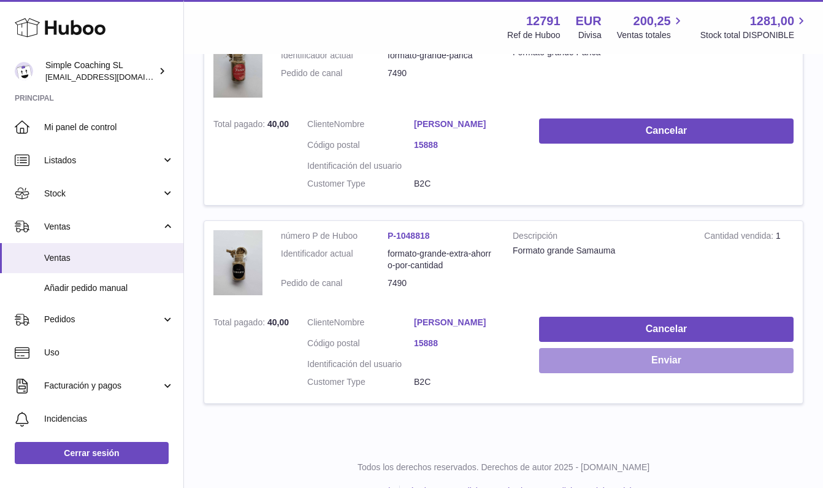
click at [694, 348] on button "Enviar" at bounding box center [666, 360] width 255 height 25
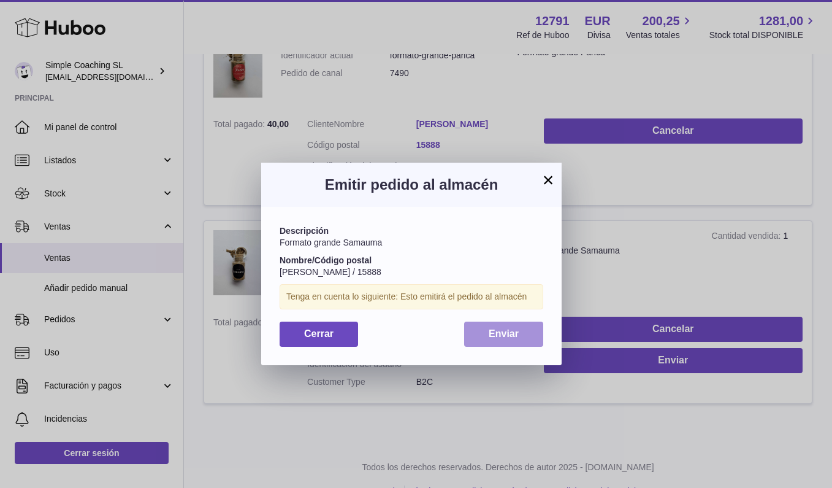
click at [488, 334] on button "Enviar" at bounding box center [503, 333] width 79 height 25
